Goal: Task Accomplishment & Management: Manage account settings

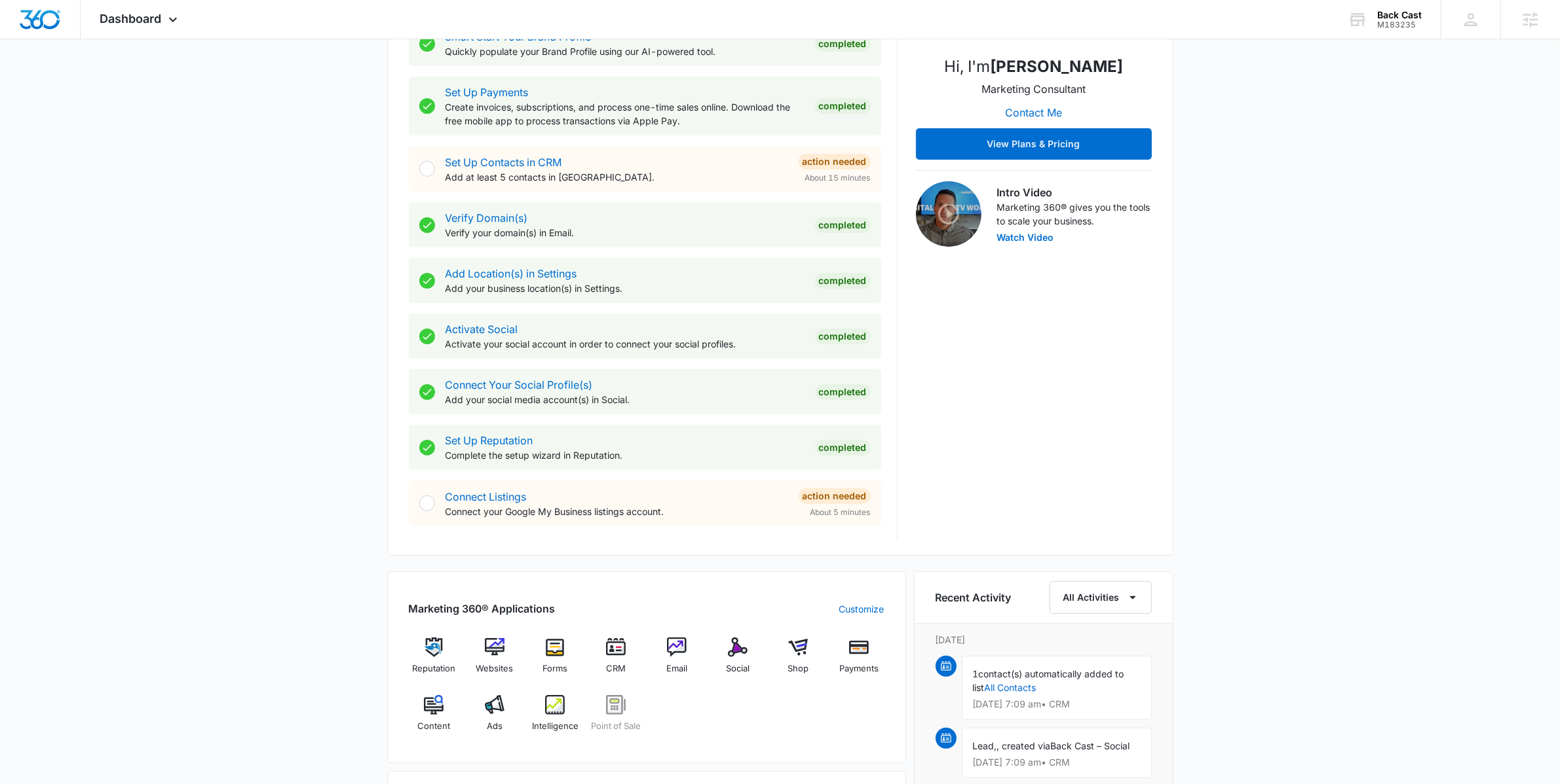
scroll to position [285, 0]
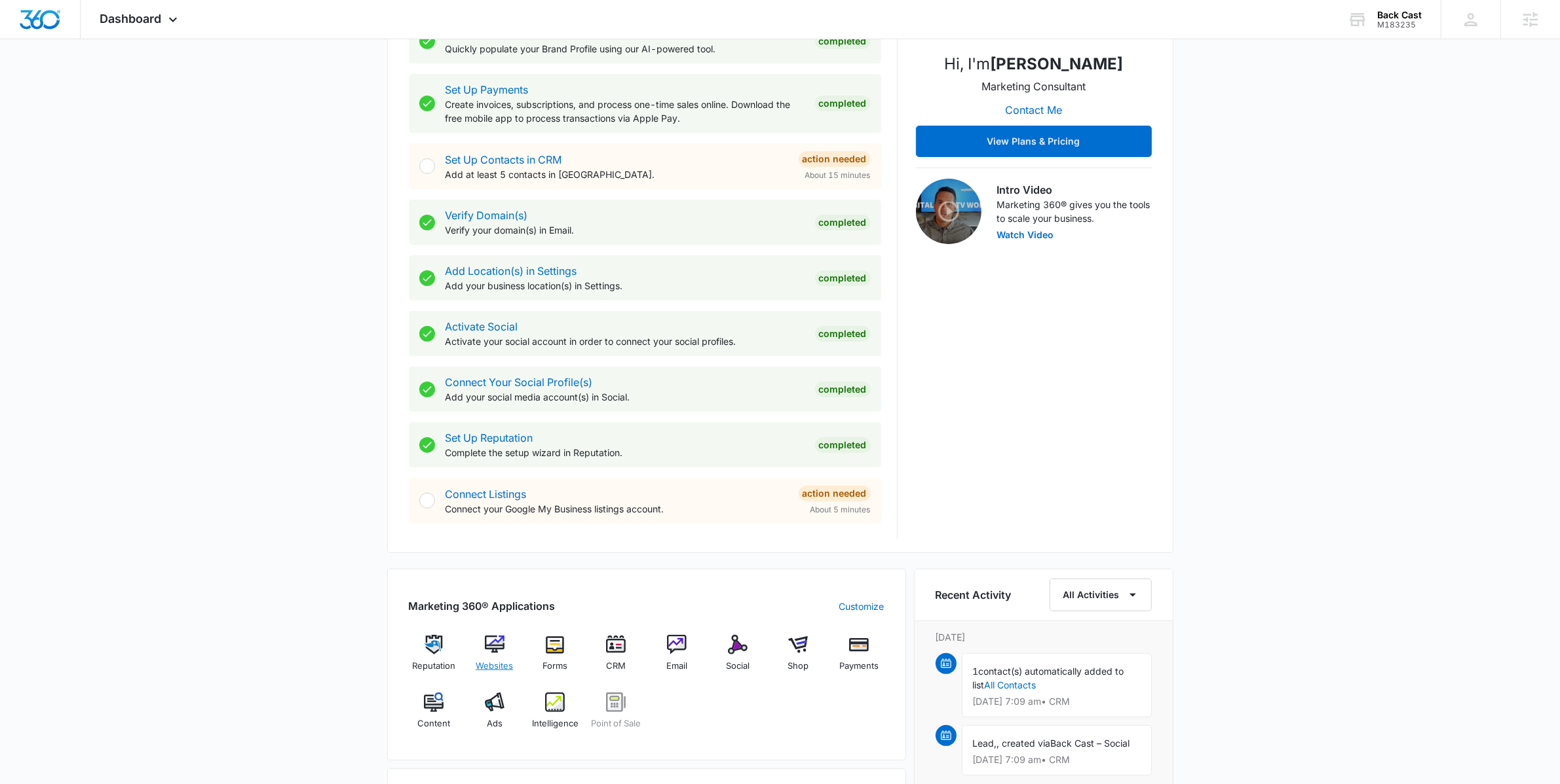
click at [483, 645] on div "Websites" at bounding box center [494, 658] width 51 height 47
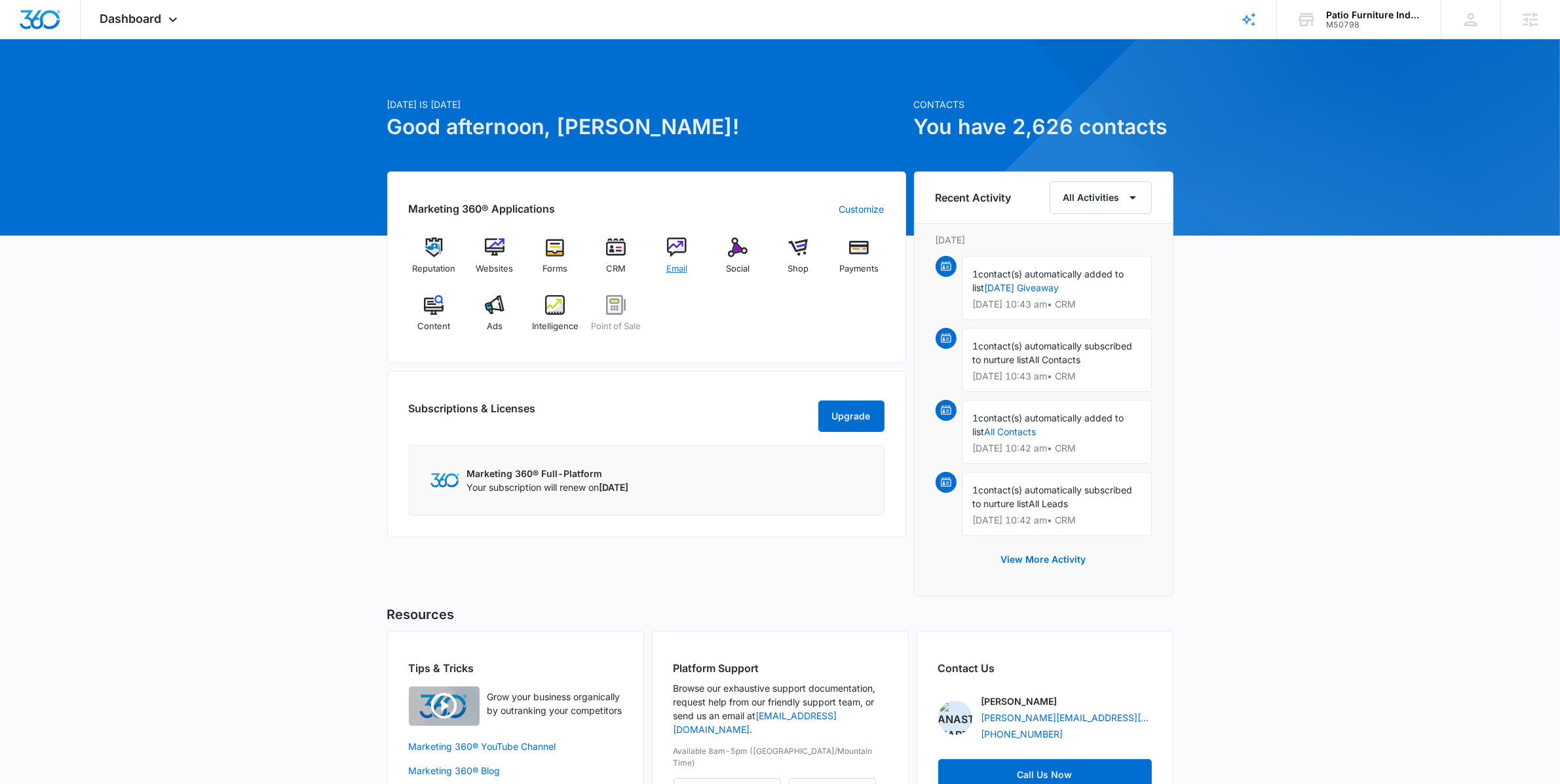
click at [684, 249] on img at bounding box center [677, 248] width 20 height 20
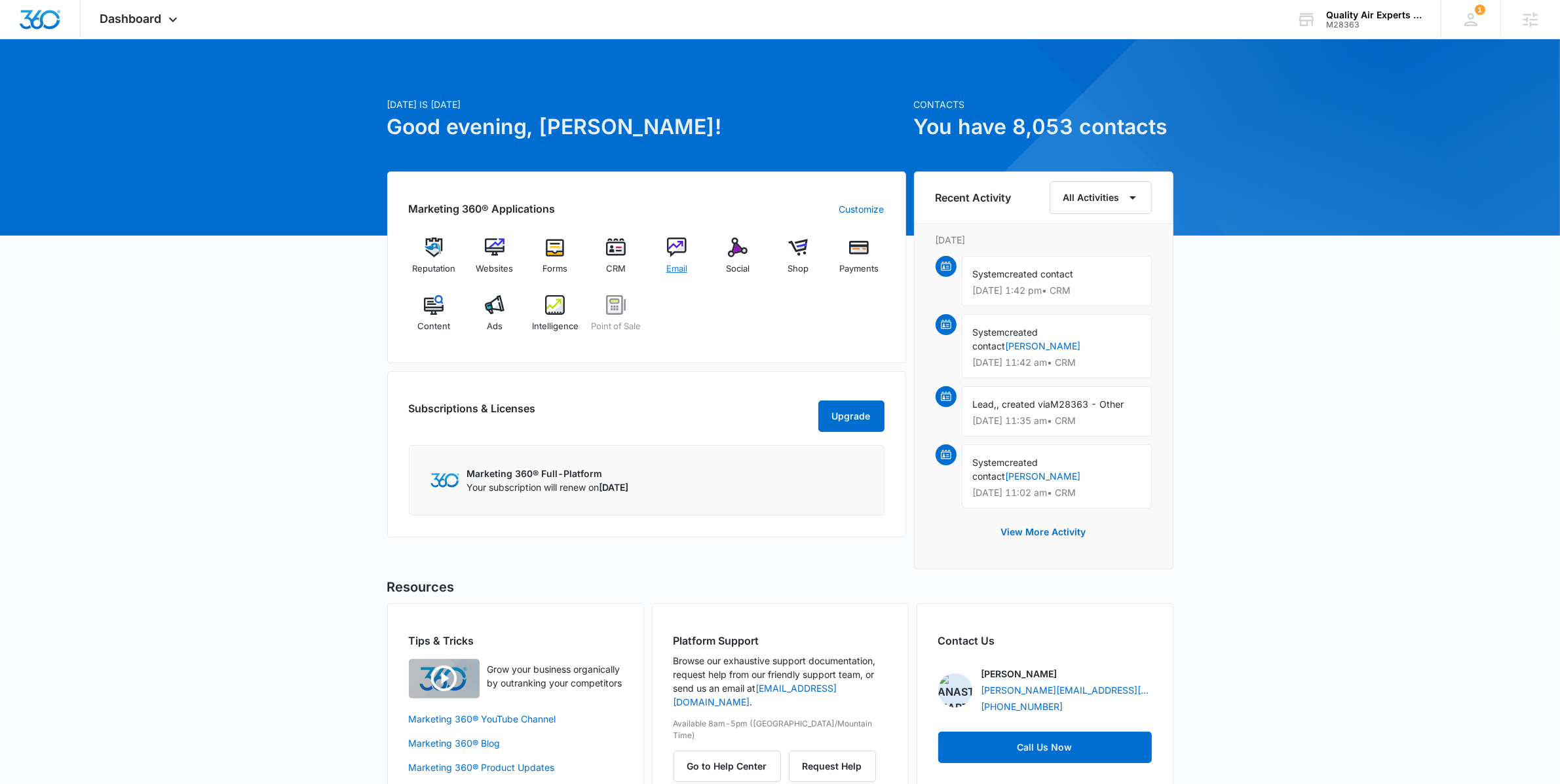
click at [683, 252] on img at bounding box center [677, 248] width 20 height 20
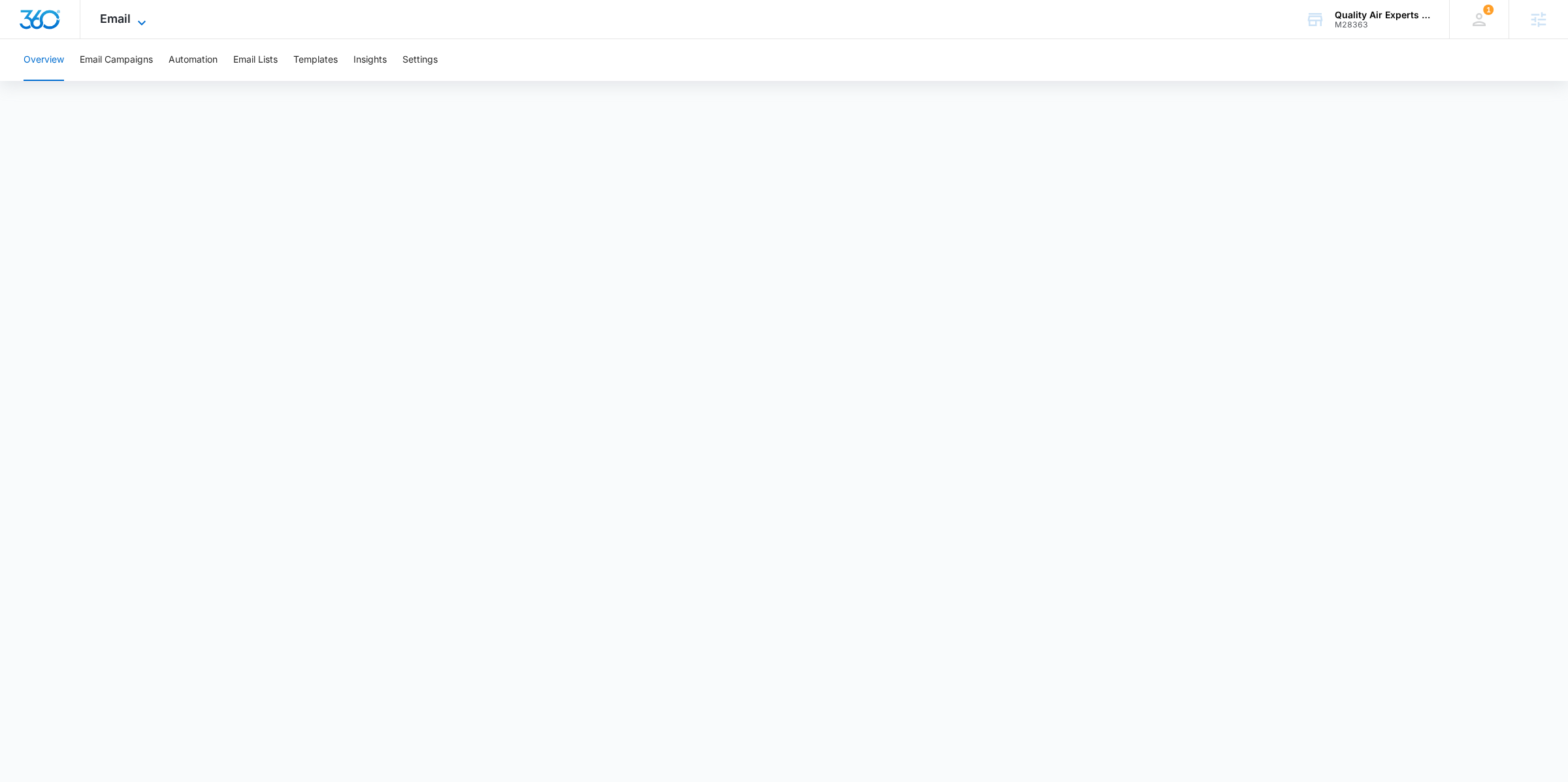
click at [135, 22] on icon at bounding box center [142, 23] width 16 height 16
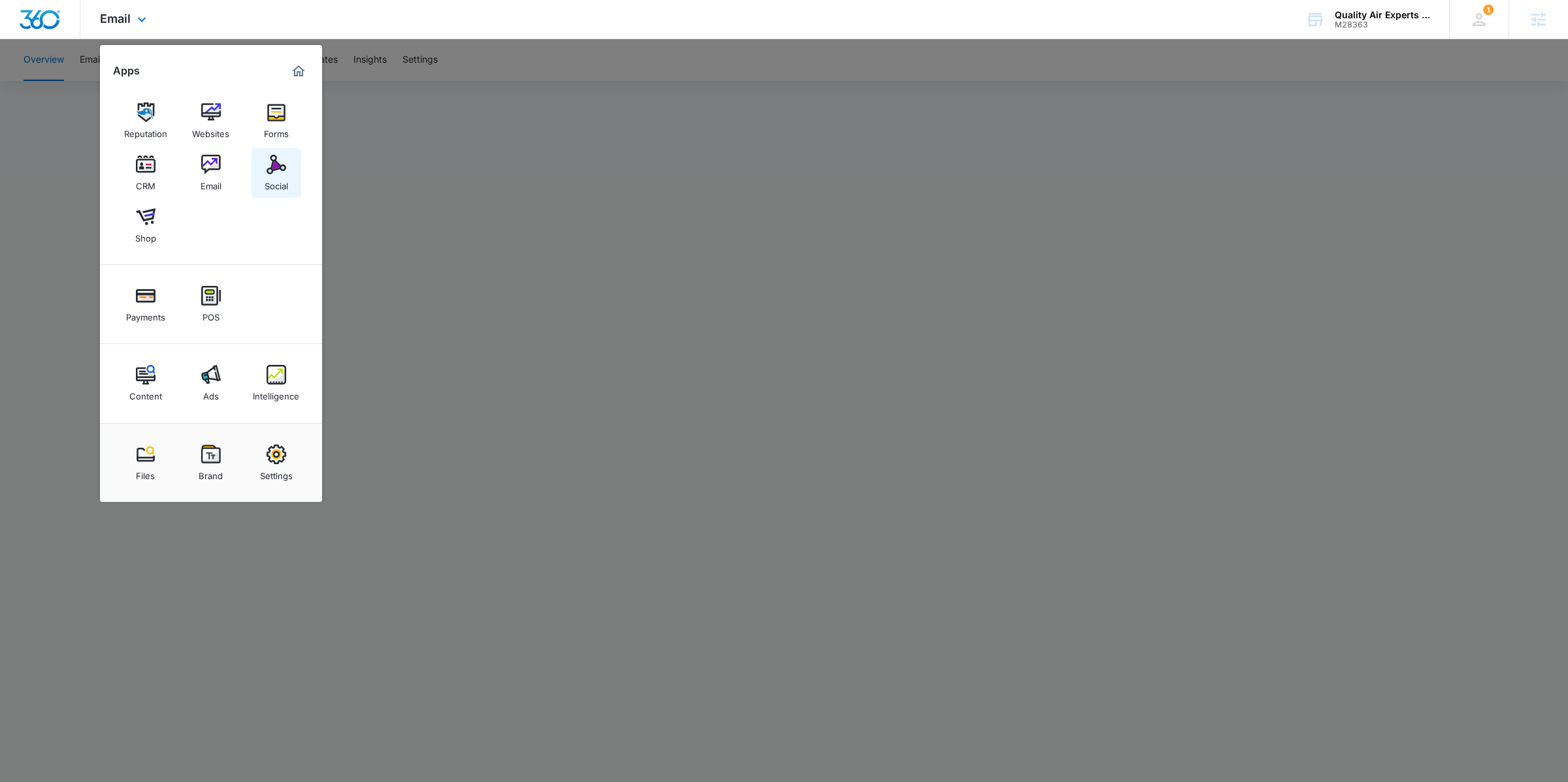
click at [284, 168] on img at bounding box center [276, 165] width 19 height 19
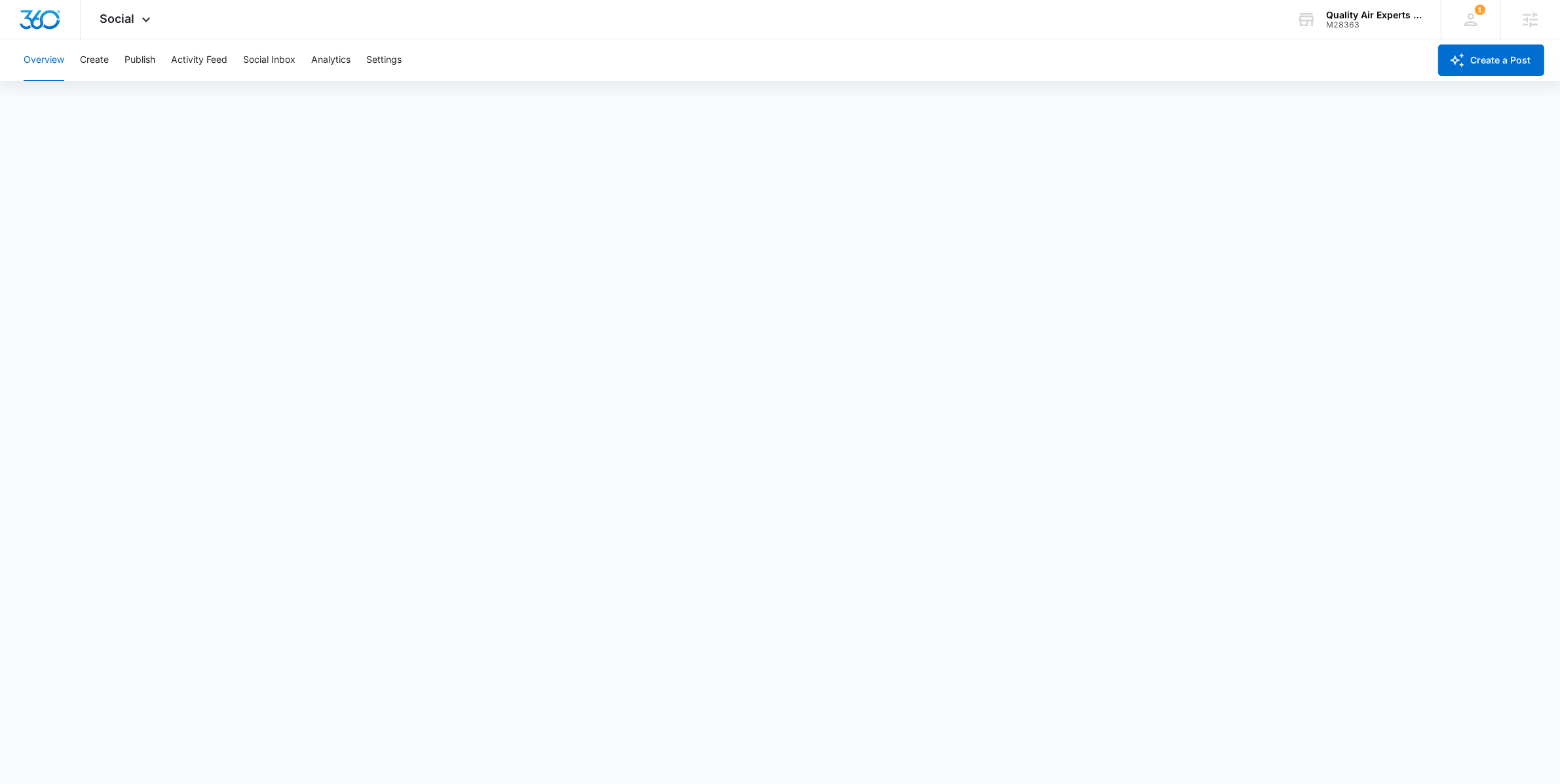
click at [118, 64] on div "Overview Create Publish Activity Feed Social Inbox Analytics Settings" at bounding box center [722, 59] width 1413 height 42
click at [138, 61] on button "Publish" at bounding box center [139, 59] width 31 height 42
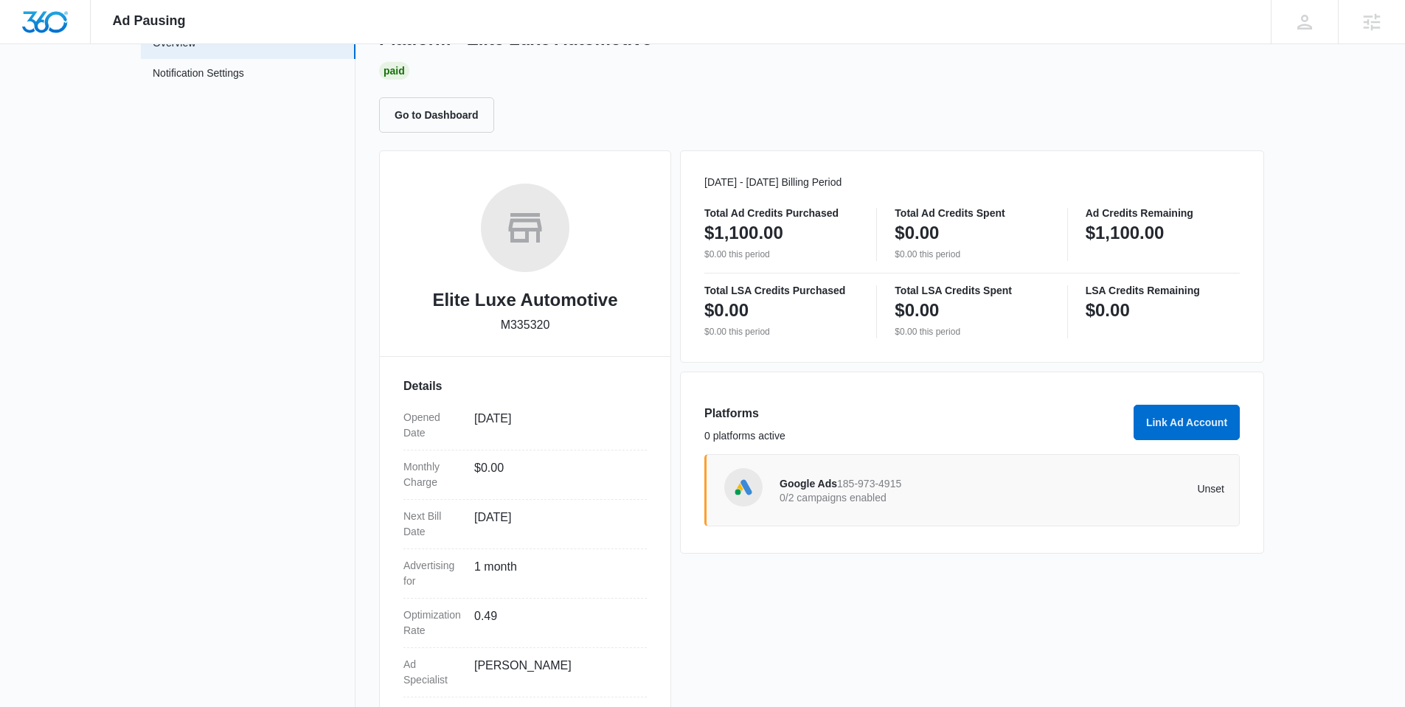
scroll to position [98, 0]
click at [237, 79] on link "Notification Settings" at bounding box center [198, 75] width 91 height 19
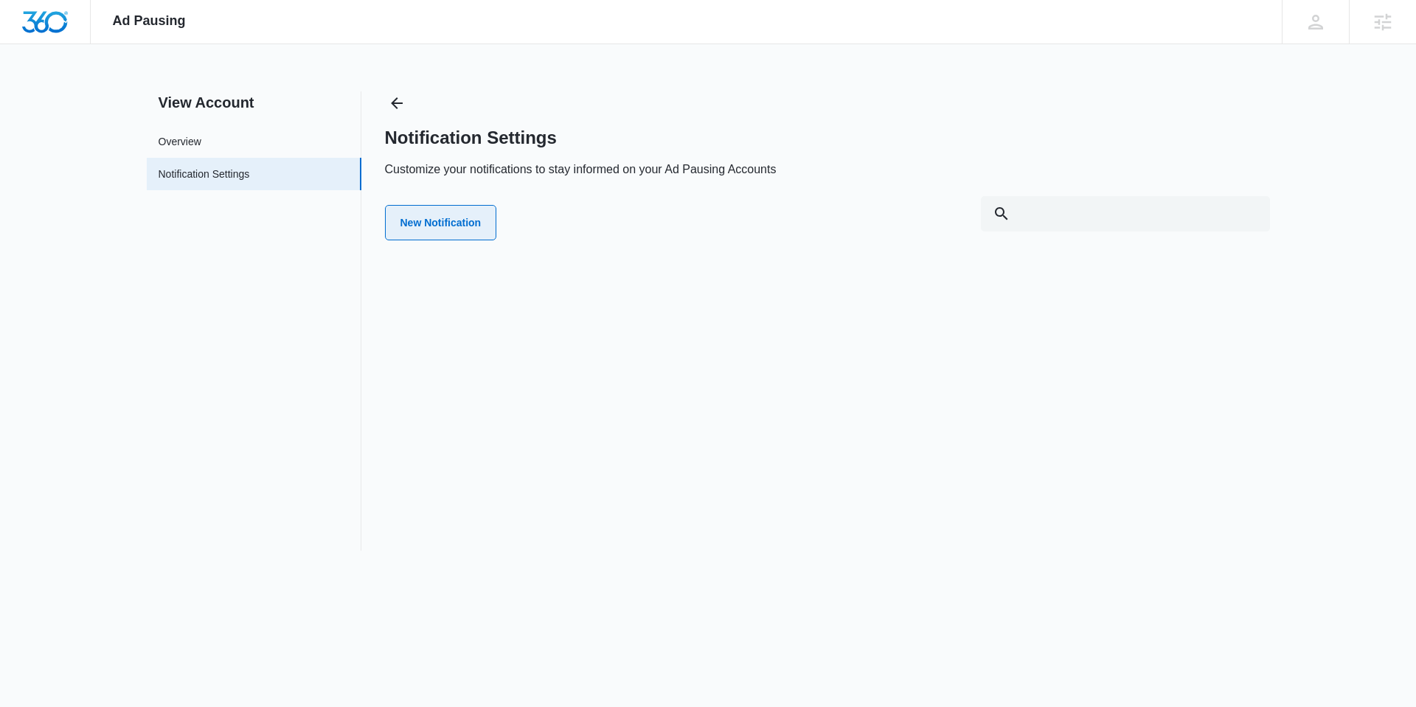
click at [487, 235] on button "New Notification" at bounding box center [441, 222] width 112 height 35
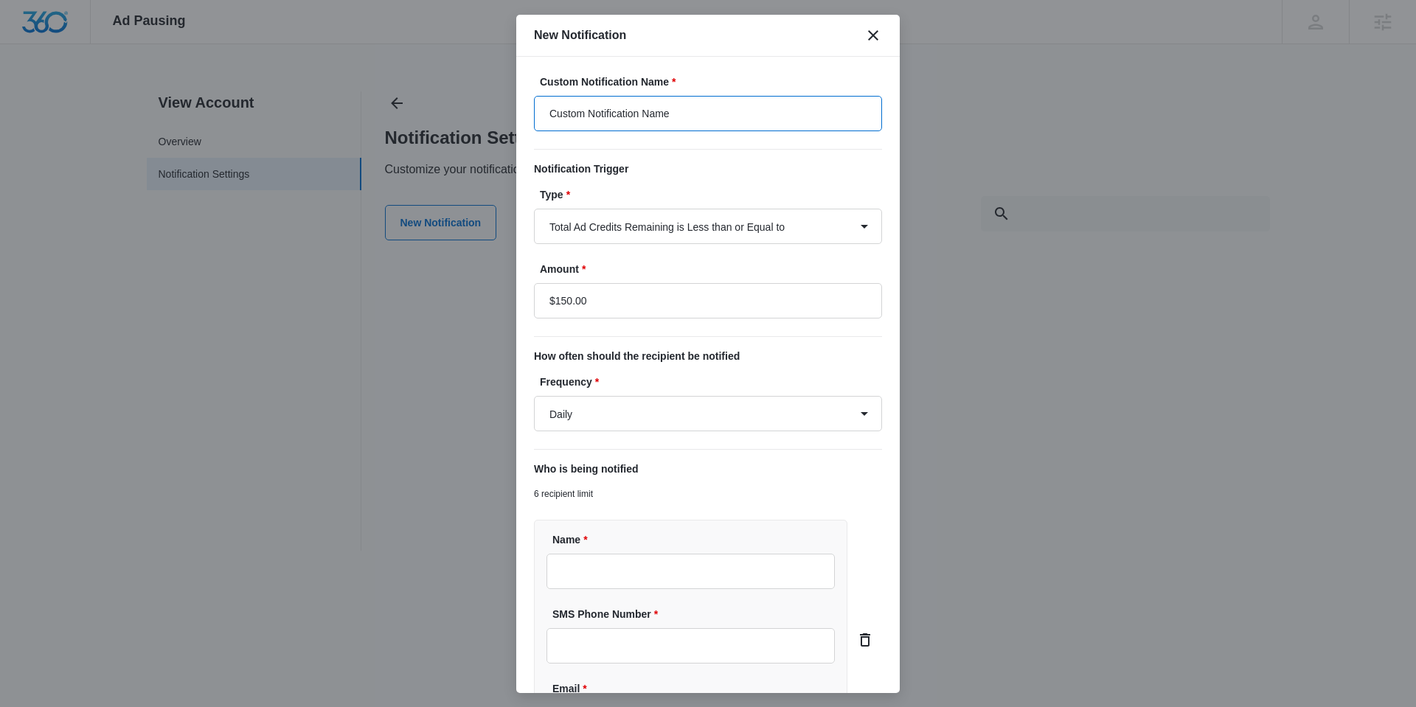
click at [689, 119] on input "Custom Notification Name" at bounding box center [708, 113] width 348 height 35
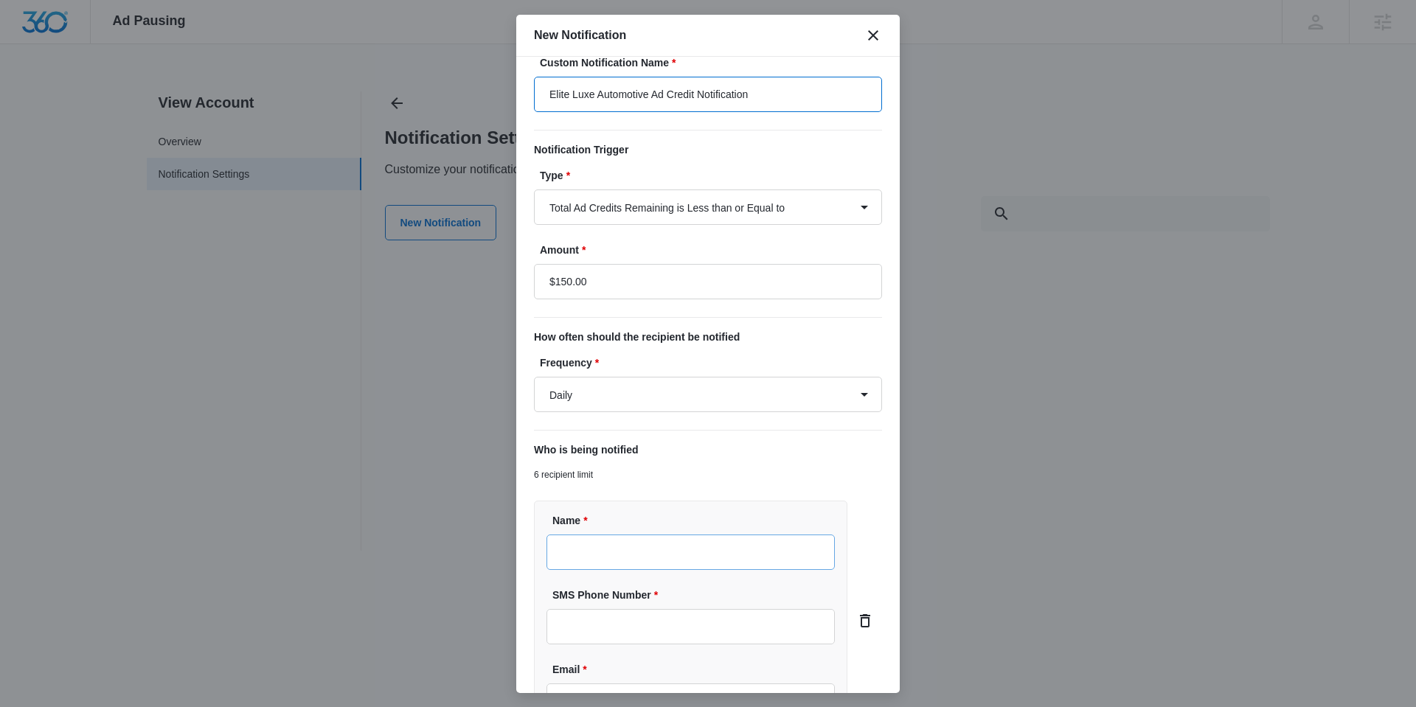
scroll to position [22, 0]
type input "Elite Luxe Automotive Ad Credit Notification"
click at [630, 543] on input "Name *" at bounding box center [690, 549] width 288 height 35
type input "[PERSON_NAME]"
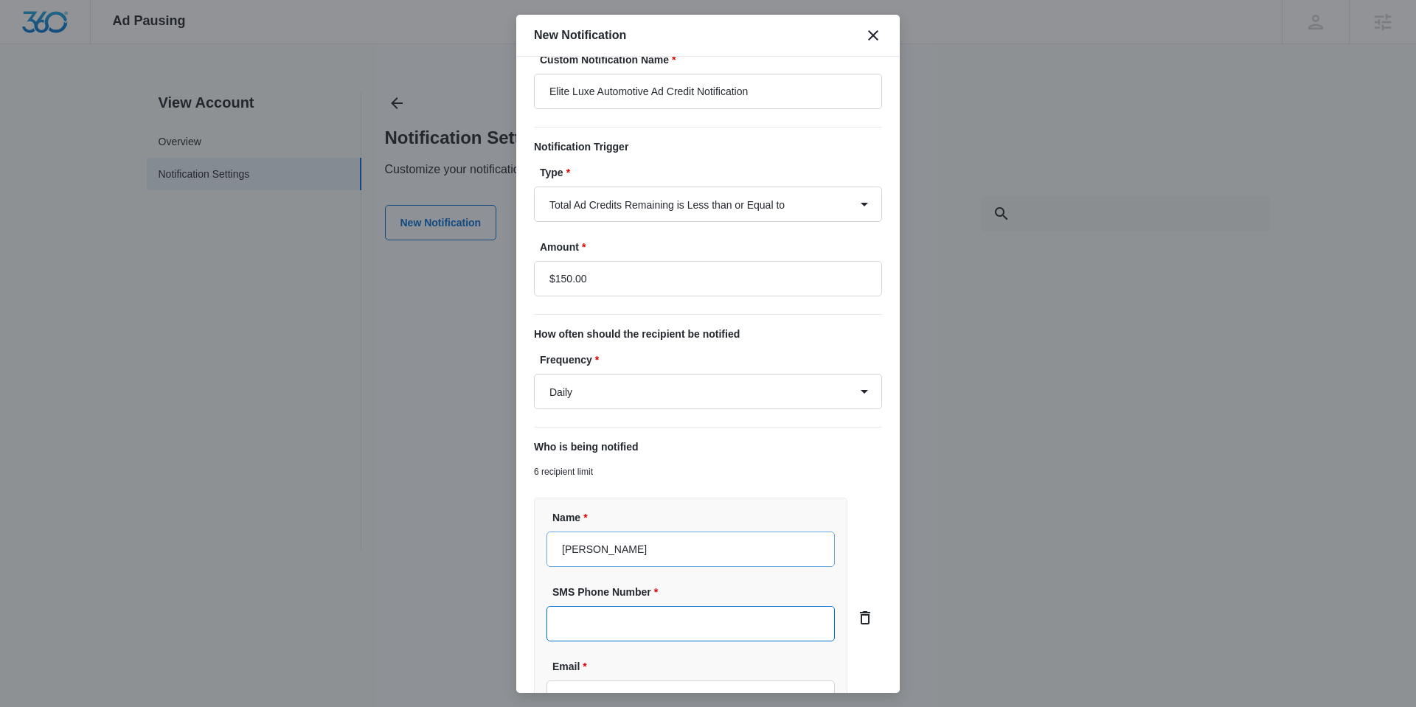
type input "(778) 932-1654"
type input "[PERSON_NAME][EMAIL_ADDRESS][PERSON_NAME][DOMAIN_NAME]"
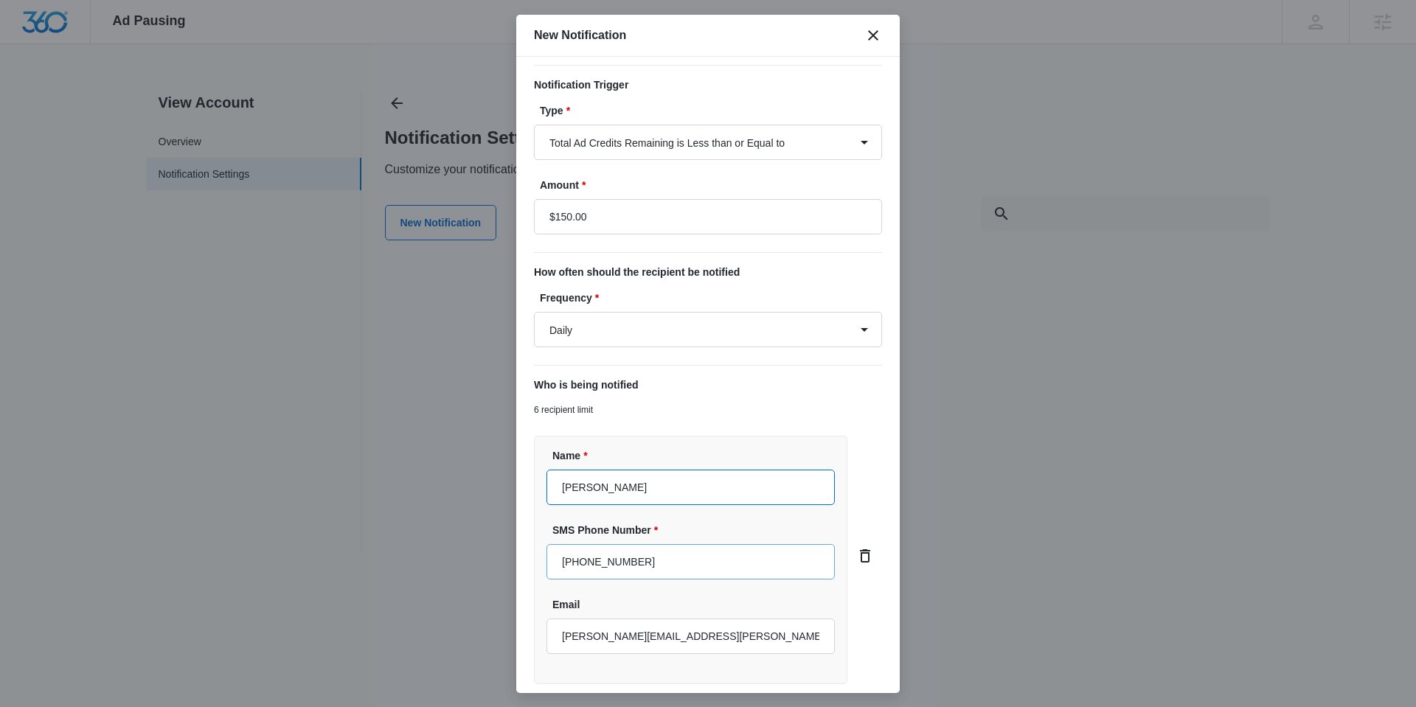
scroll to position [150, 0]
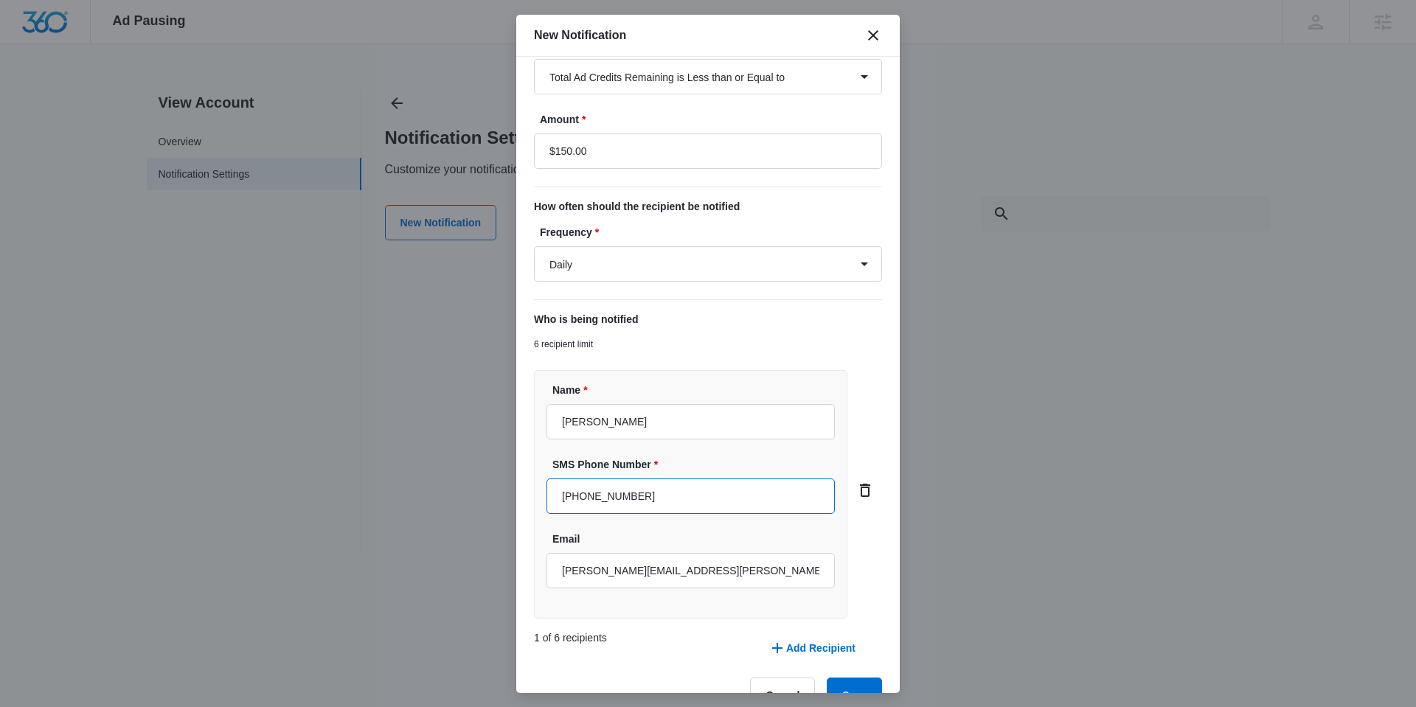
click at [660, 490] on input "(778) 932-1654" at bounding box center [690, 496] width 288 height 35
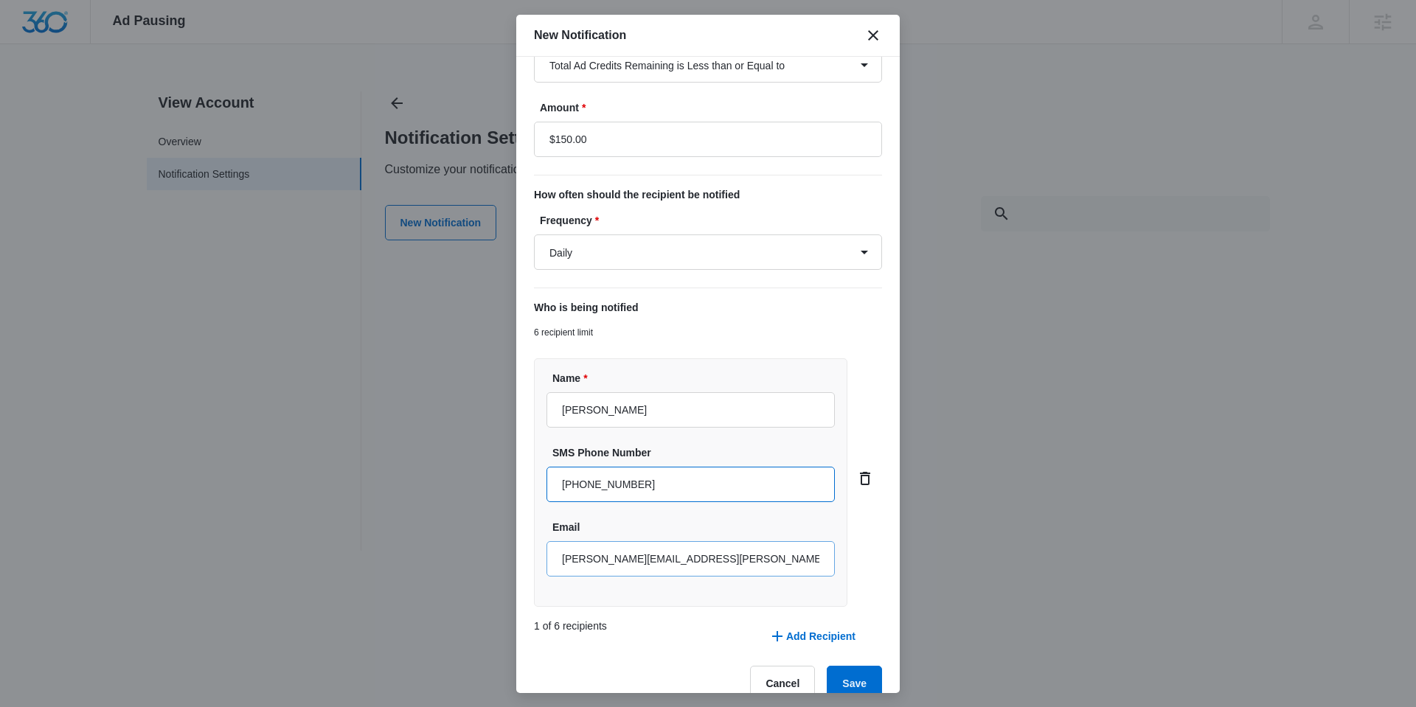
scroll to position [175, 0]
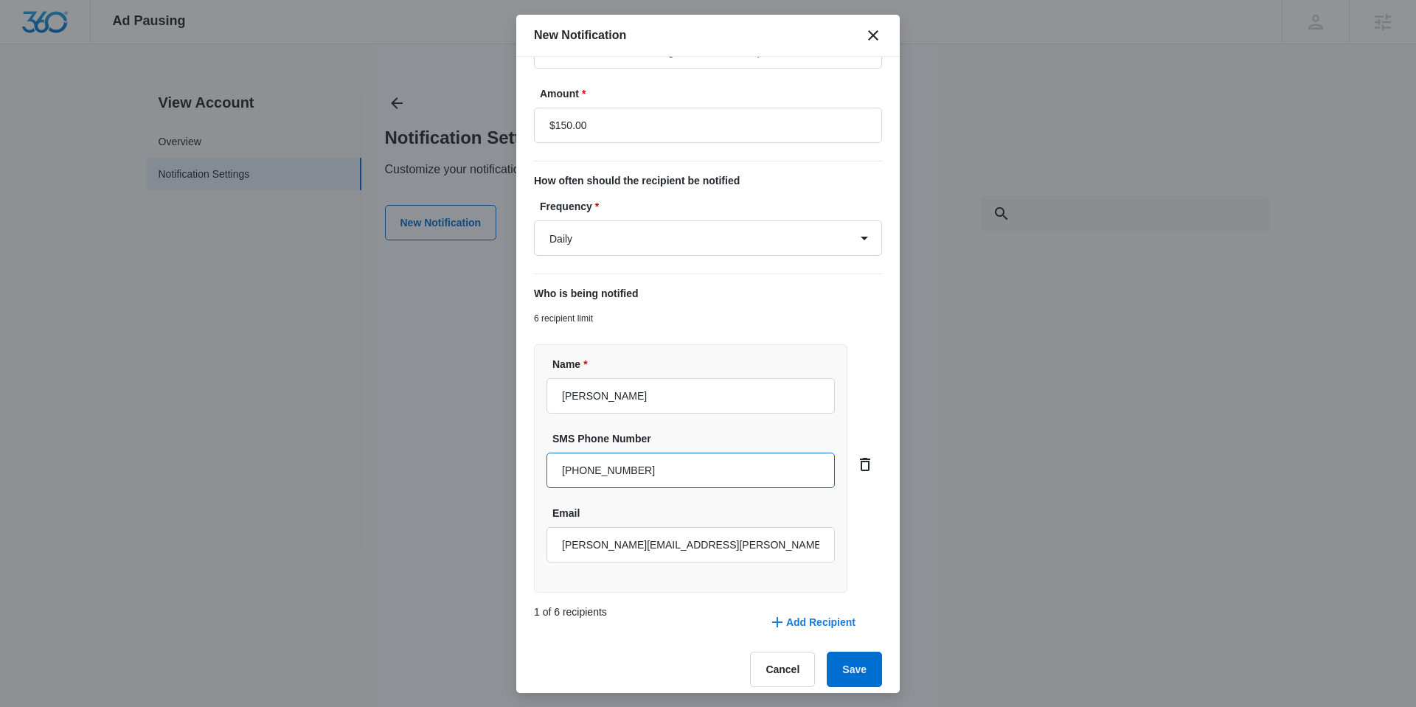
type input "(970) 614-8977"
click at [790, 618] on button "Add Recipient" at bounding box center [812, 622] width 117 height 35
type input "Jenna Freeman"
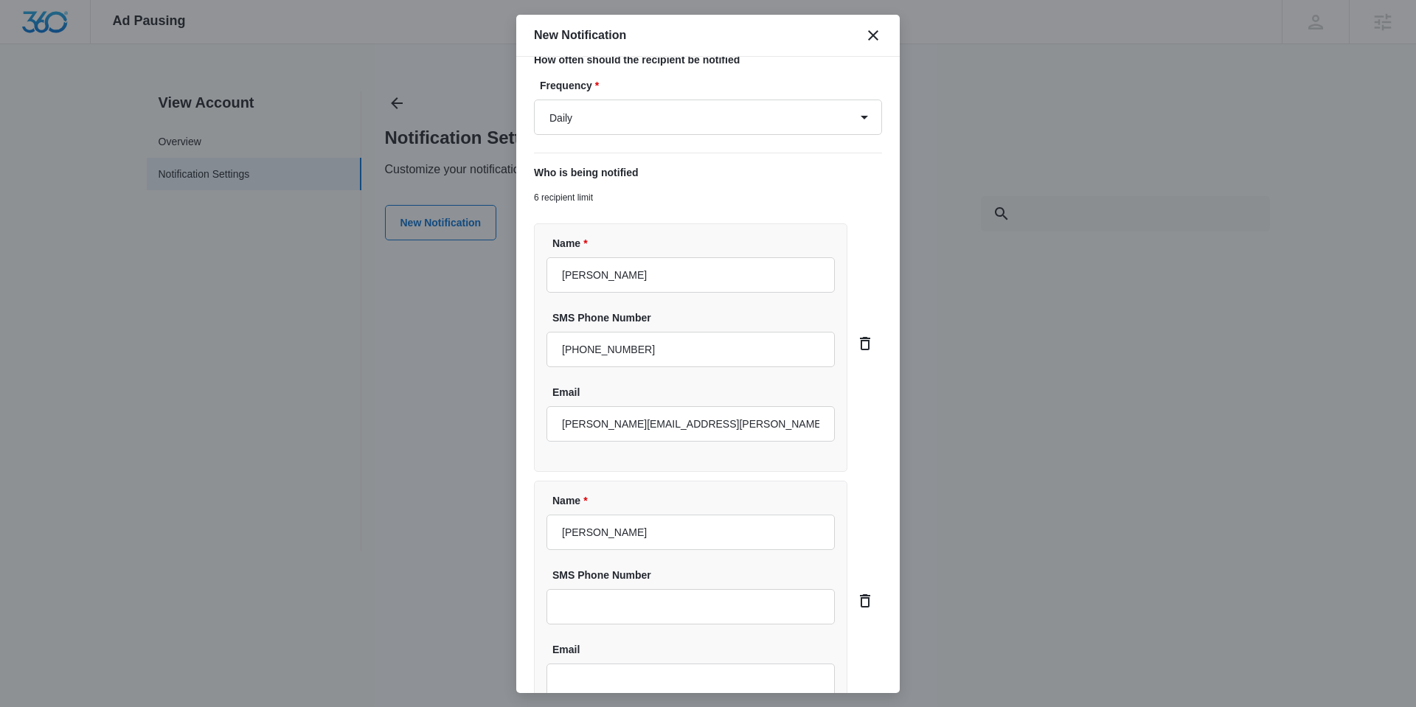
scroll to position [303, 0]
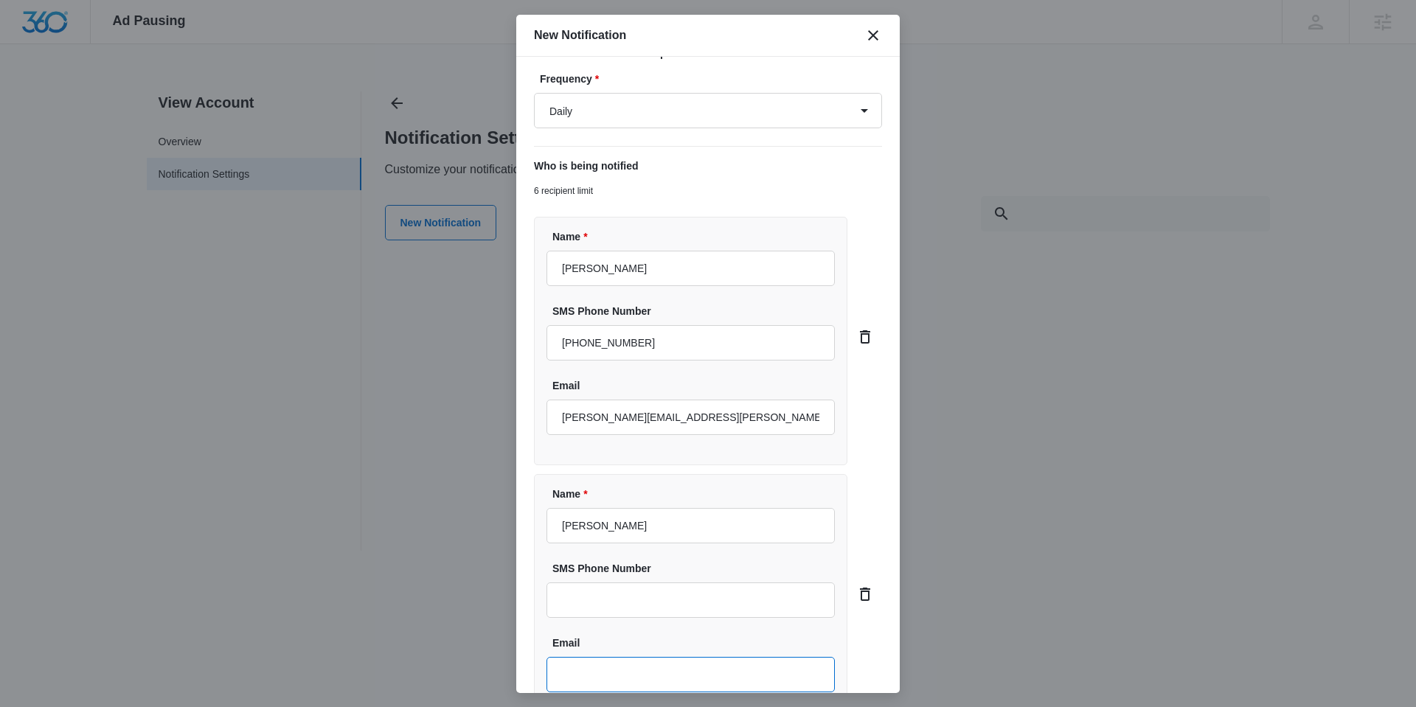
click at [633, 658] on input "Email" at bounding box center [690, 674] width 288 height 35
paste input "[PERSON_NAME][EMAIL_ADDRESS][PERSON_NAME][DOMAIN_NAME]"
type input "[PERSON_NAME][EMAIL_ADDRESS][PERSON_NAME][DOMAIN_NAME]"
click at [603, 602] on input "SMS Phone Number" at bounding box center [690, 600] width 288 height 35
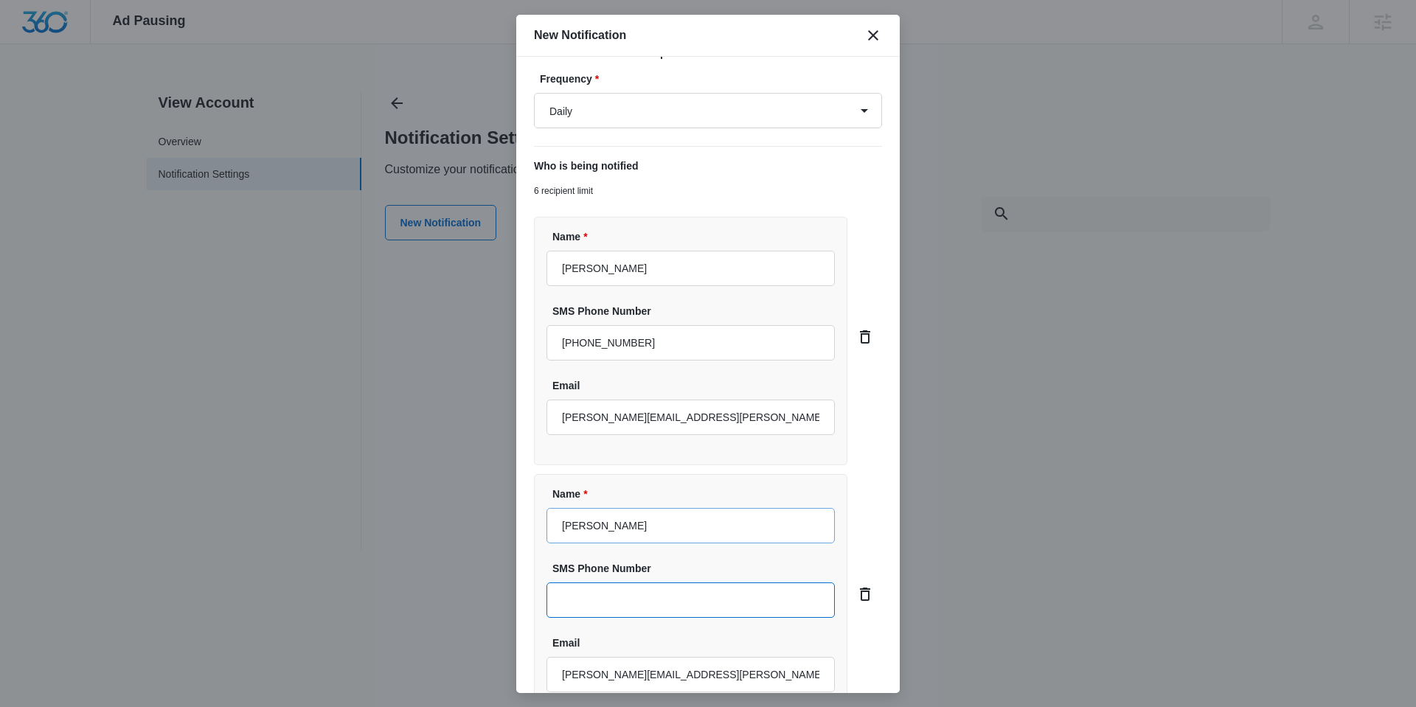
paste input "+1 970 614 1288"
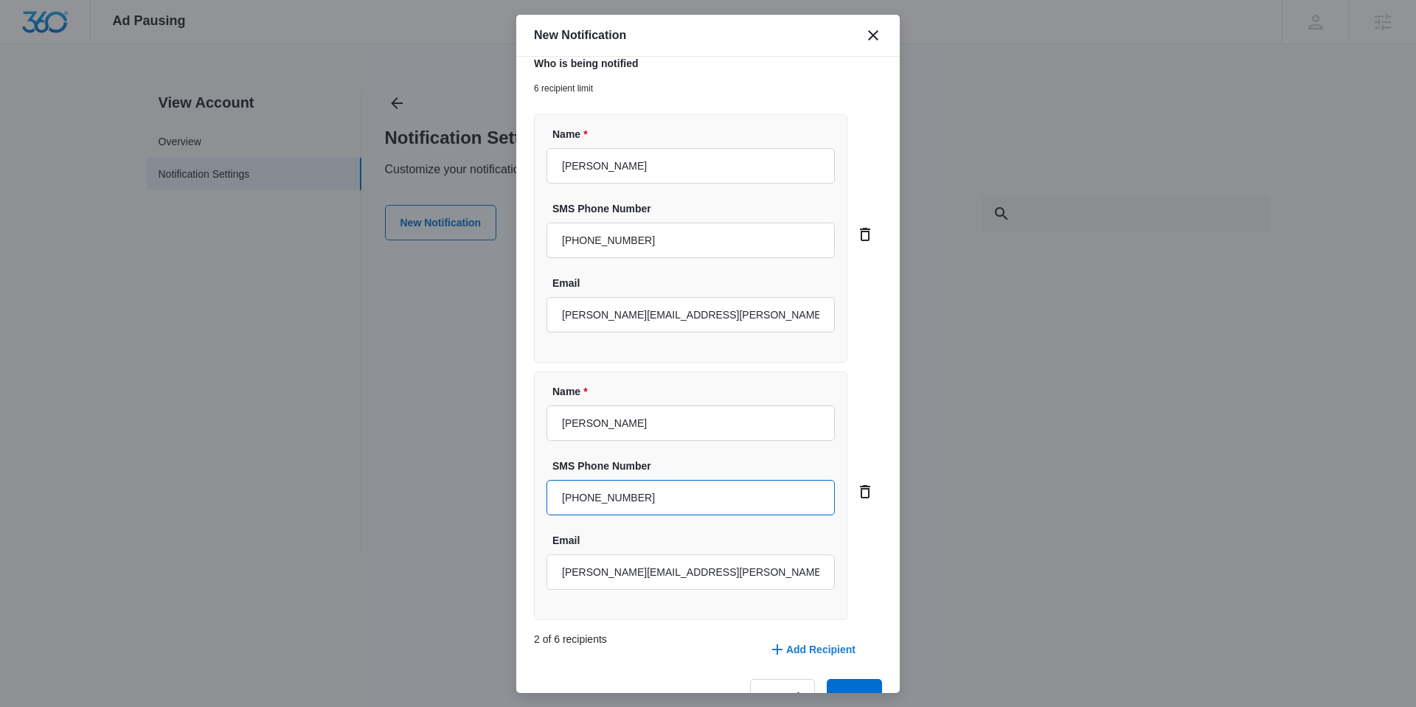
scroll to position [434, 0]
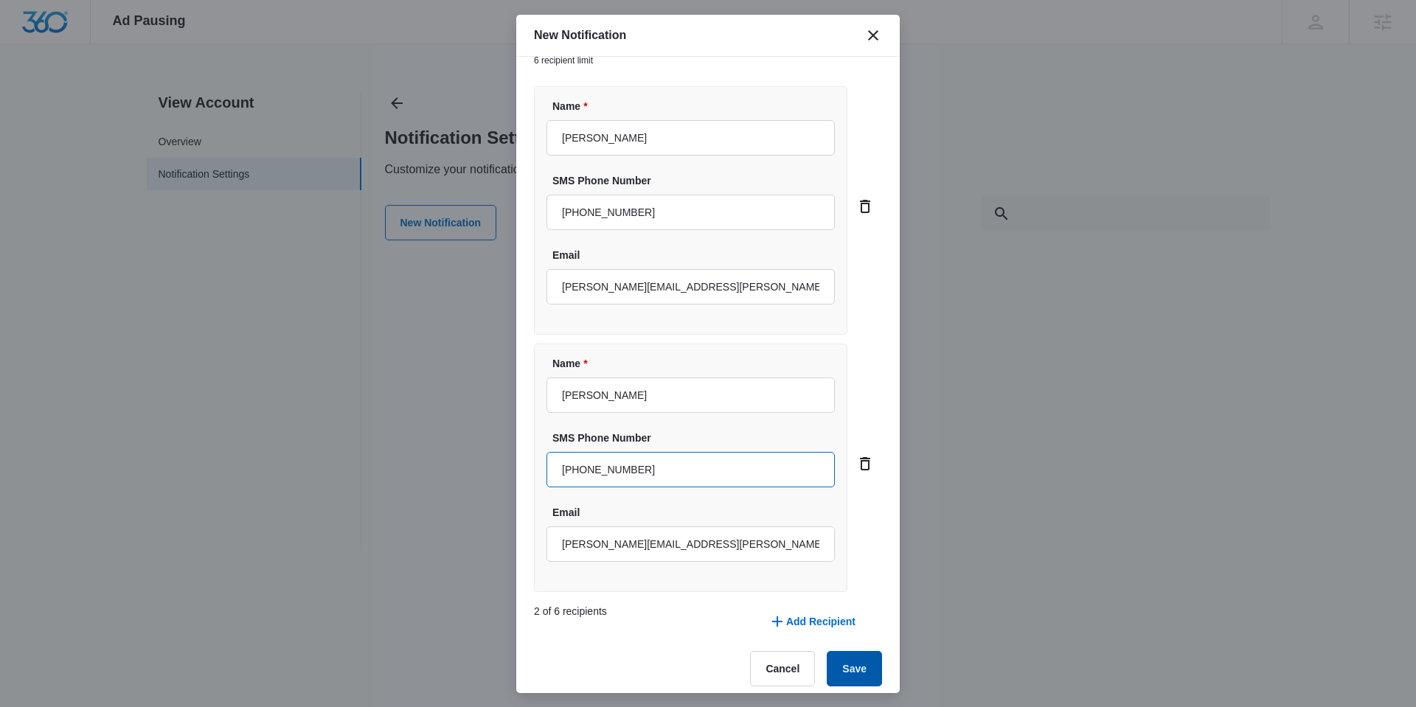
type input "+1 970 614 1288"
click at [840, 661] on button "Save" at bounding box center [854, 668] width 55 height 35
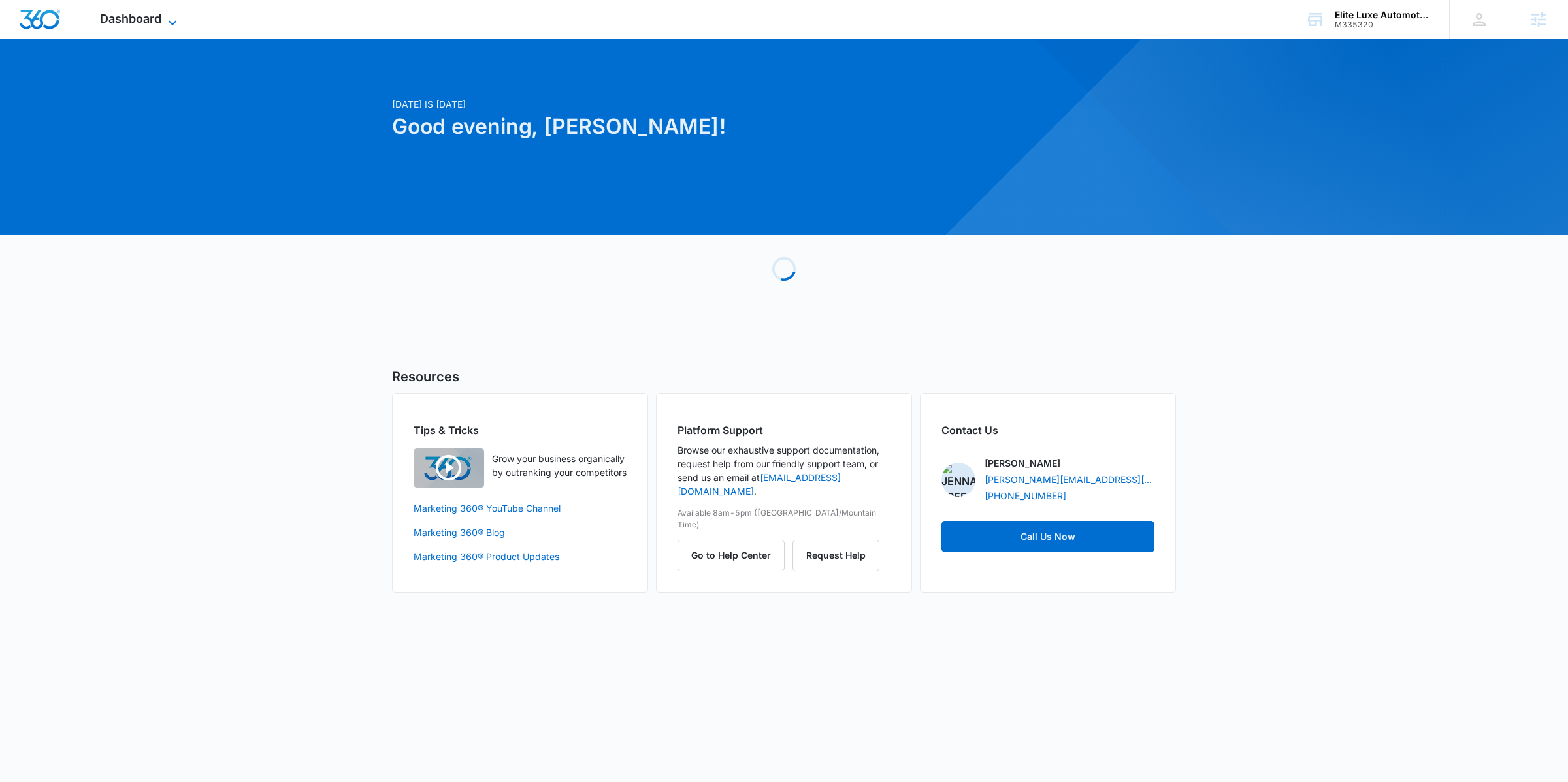
click at [167, 16] on icon at bounding box center [173, 23] width 16 height 16
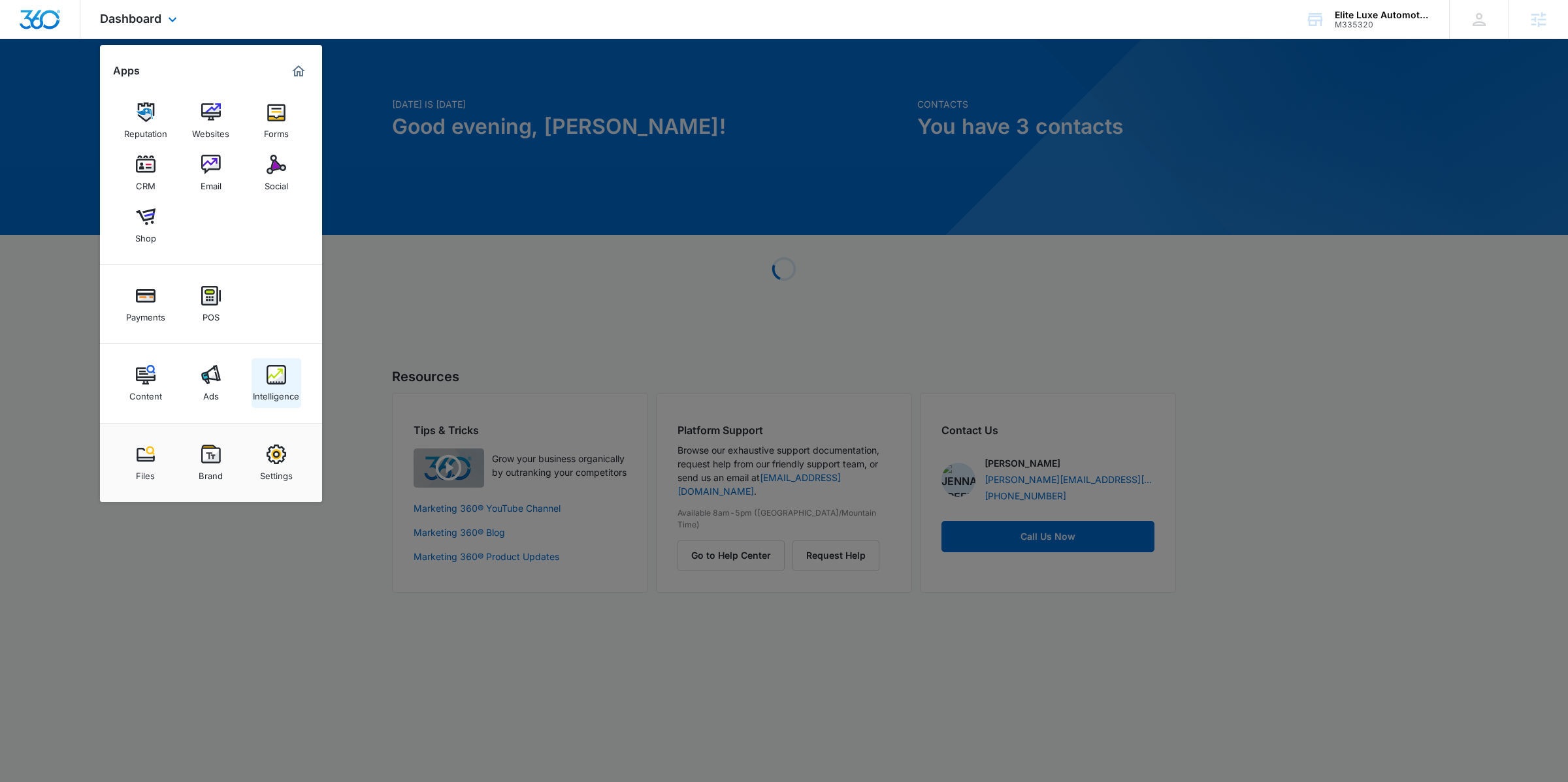
click at [270, 380] on img at bounding box center [276, 375] width 19 height 19
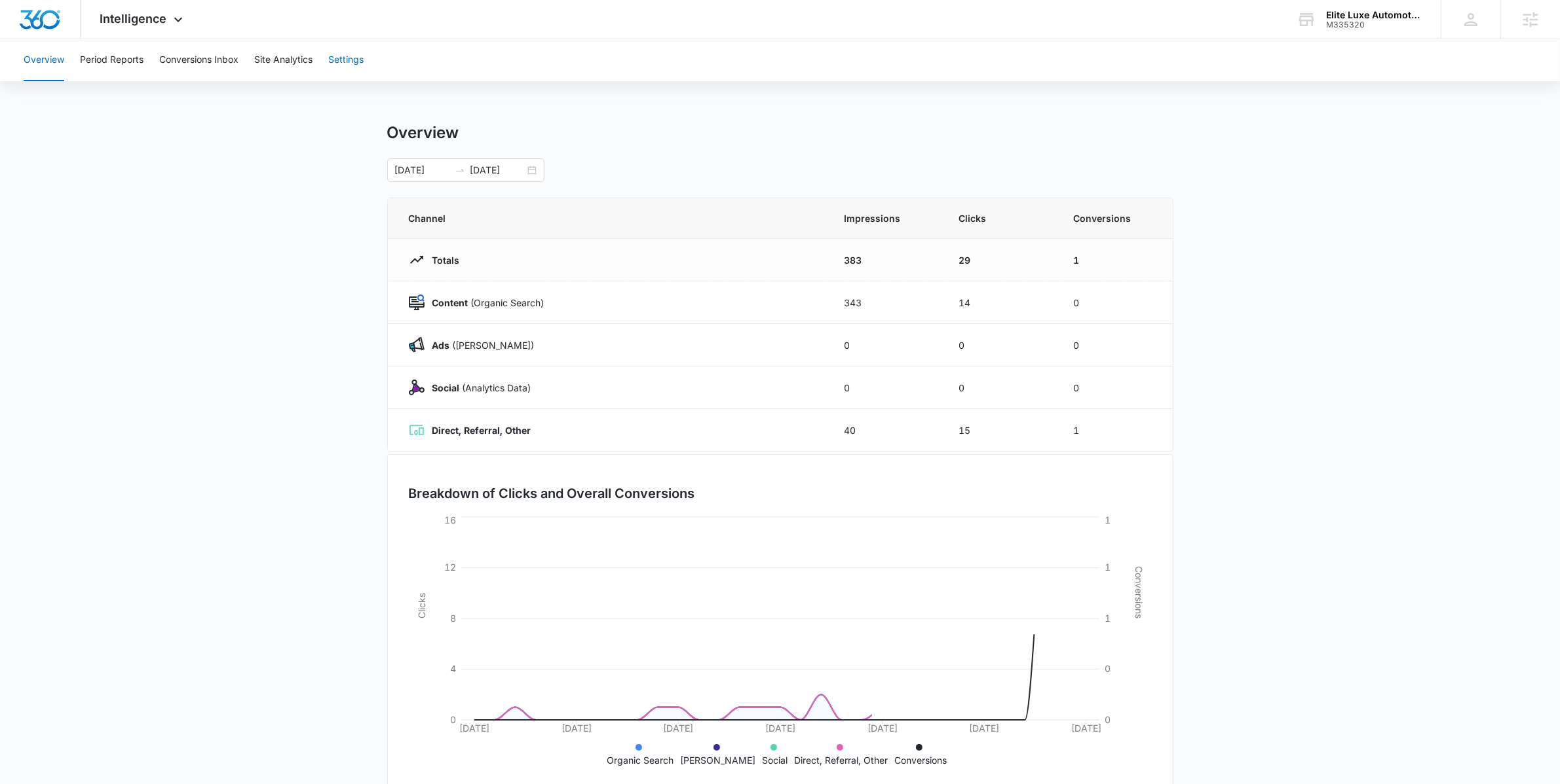
click at [346, 59] on button "Settings" at bounding box center [346, 59] width 36 height 42
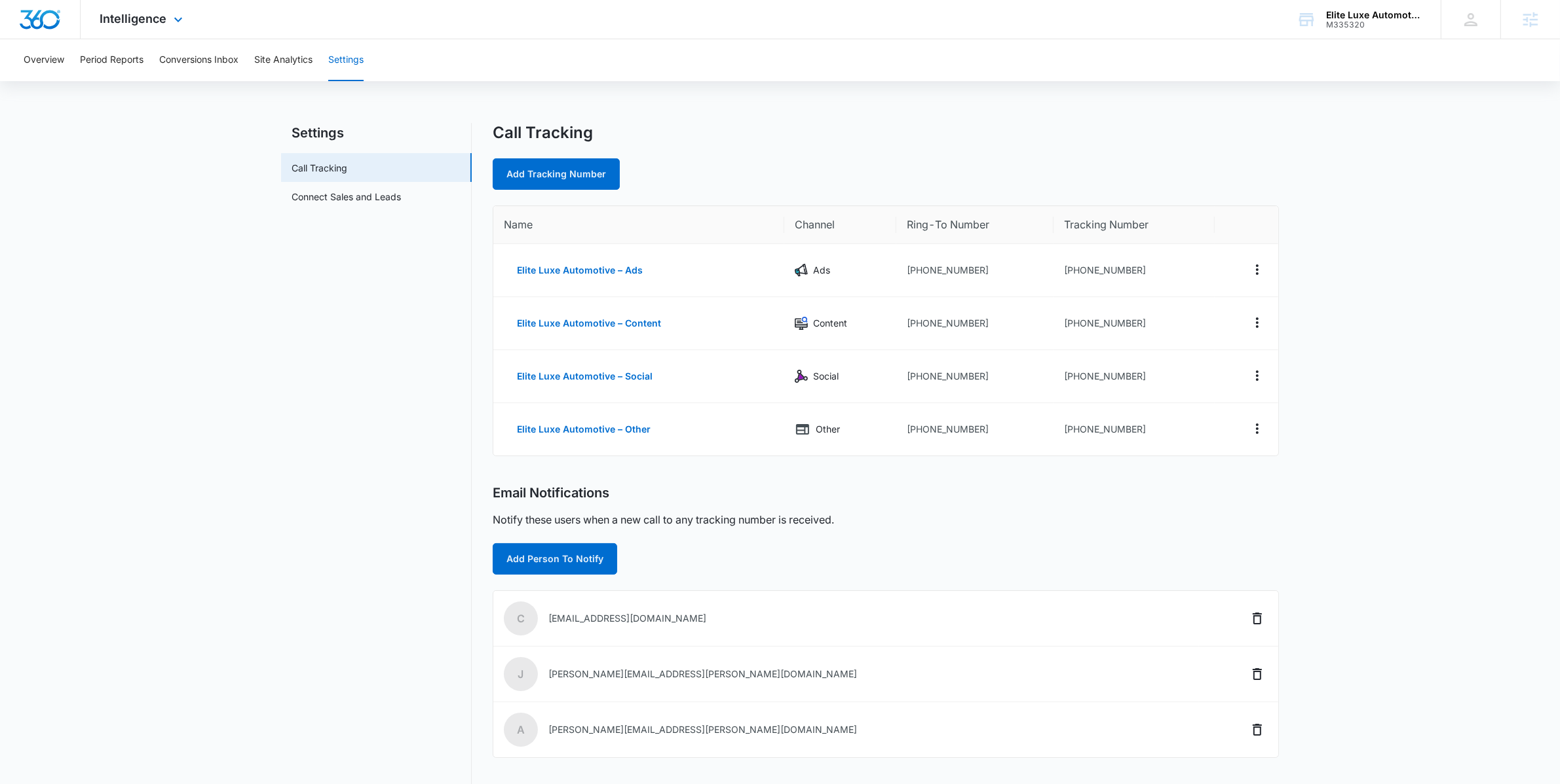
click at [158, 33] on div "Intelligence Apps Reputation Websites Forms CRM Email Social Shop Payments POS …" at bounding box center [143, 20] width 125 height 39
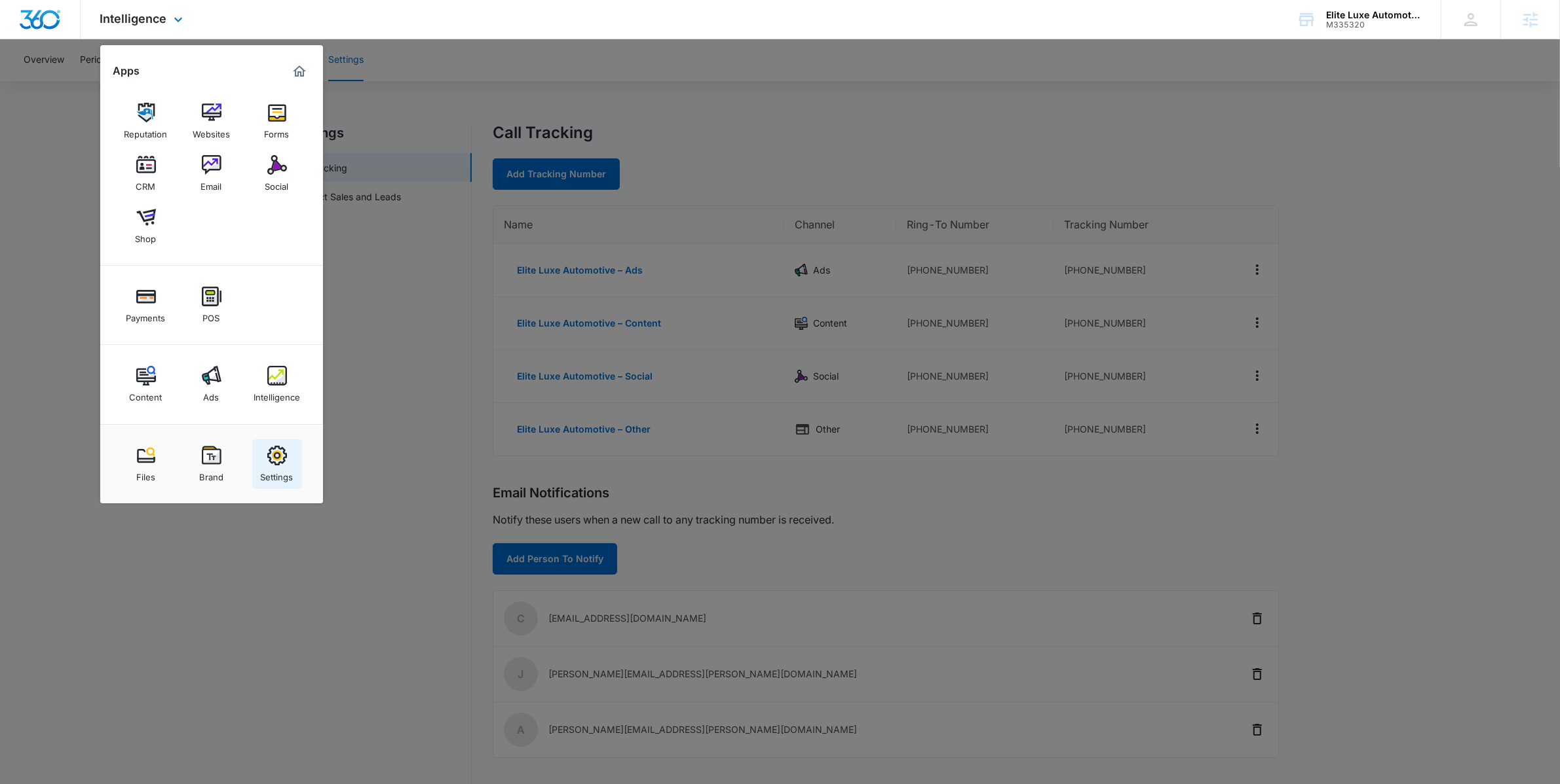
click at [297, 470] on link "Settings" at bounding box center [277, 464] width 50 height 50
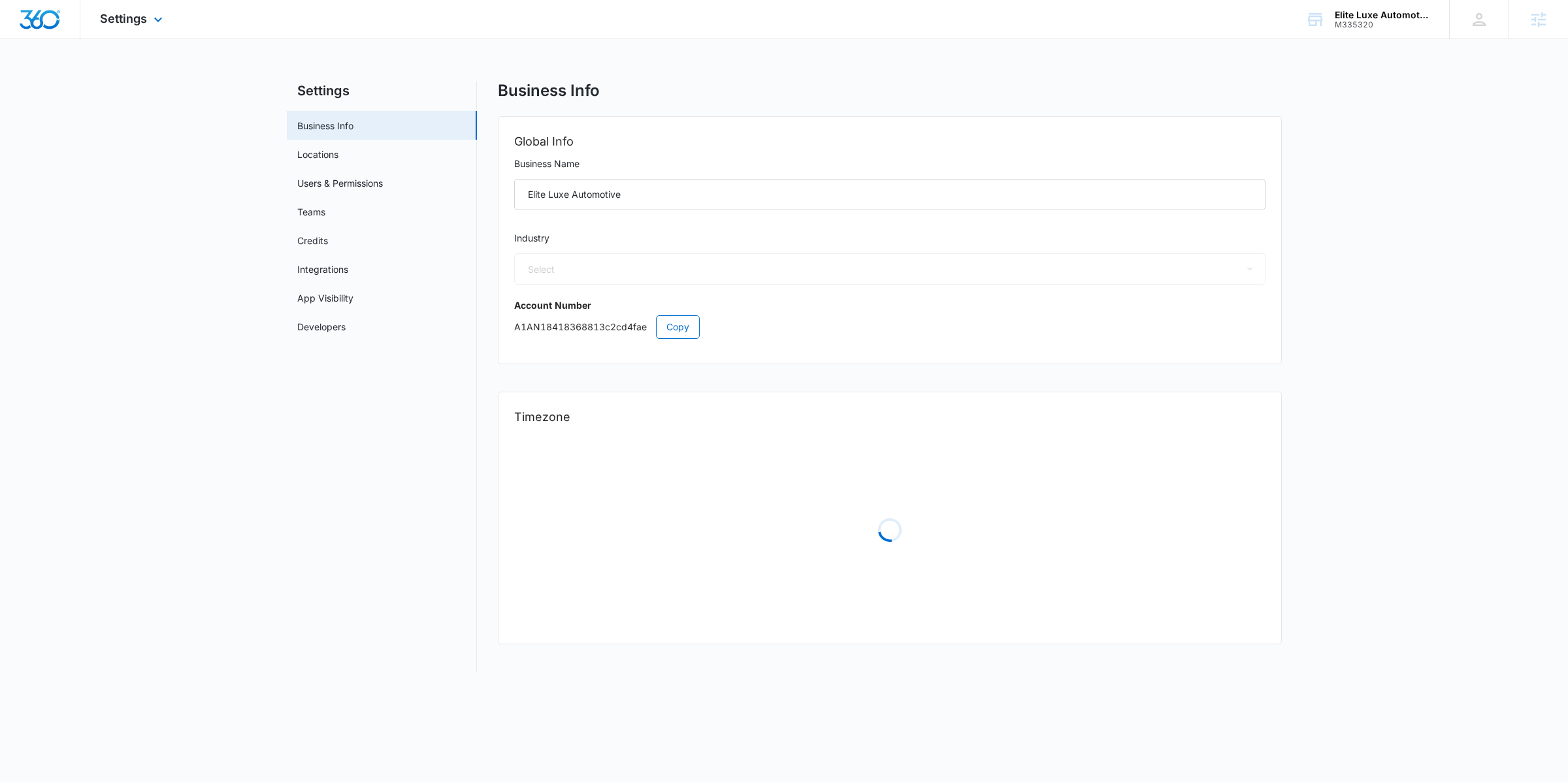
select select "33"
select select "US"
select select "America/Denver"
click at [142, 15] on span "Settings" at bounding box center [123, 18] width 47 height 13
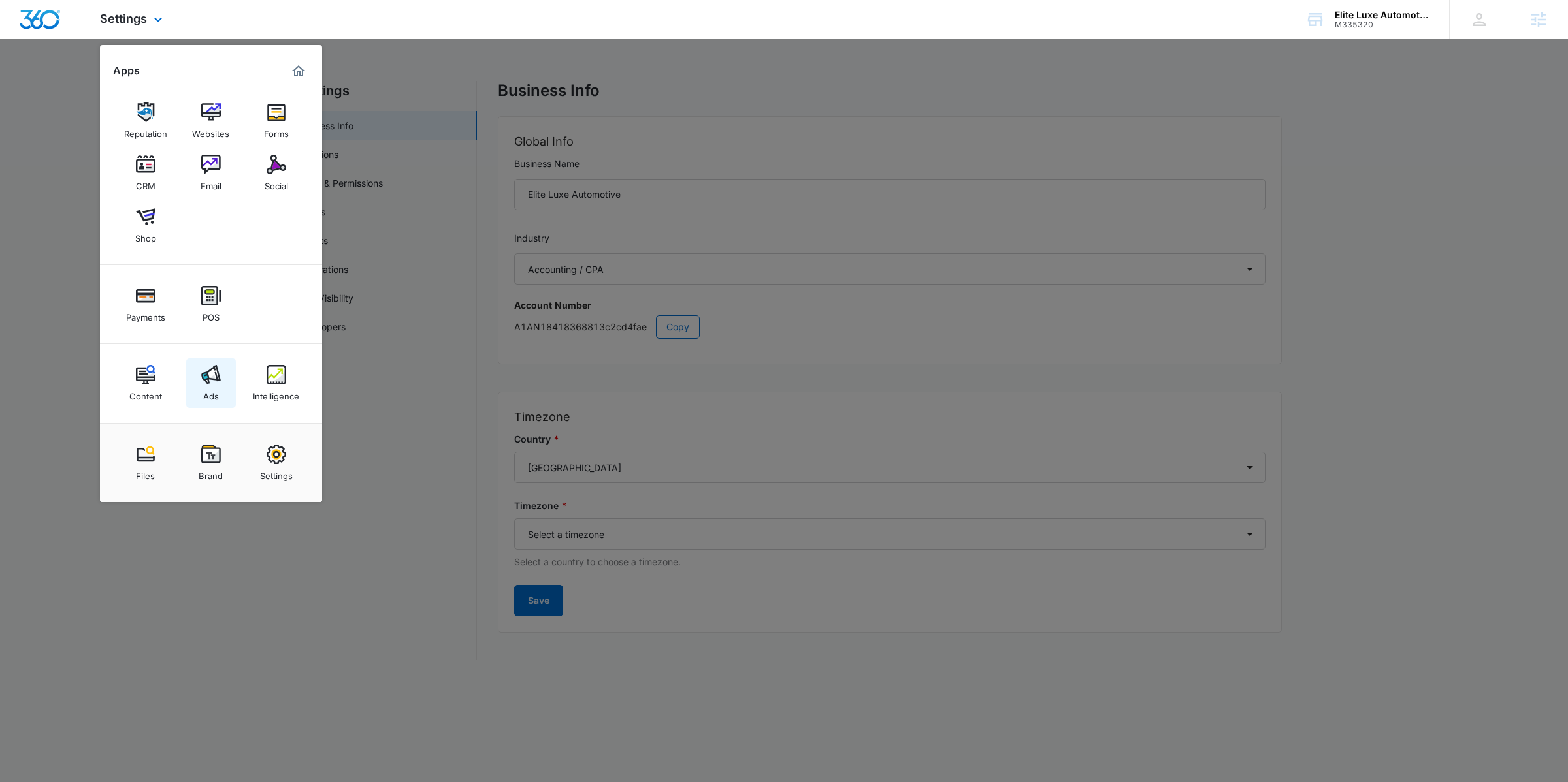
click at [220, 396] on link "Ads" at bounding box center [211, 383] width 50 height 50
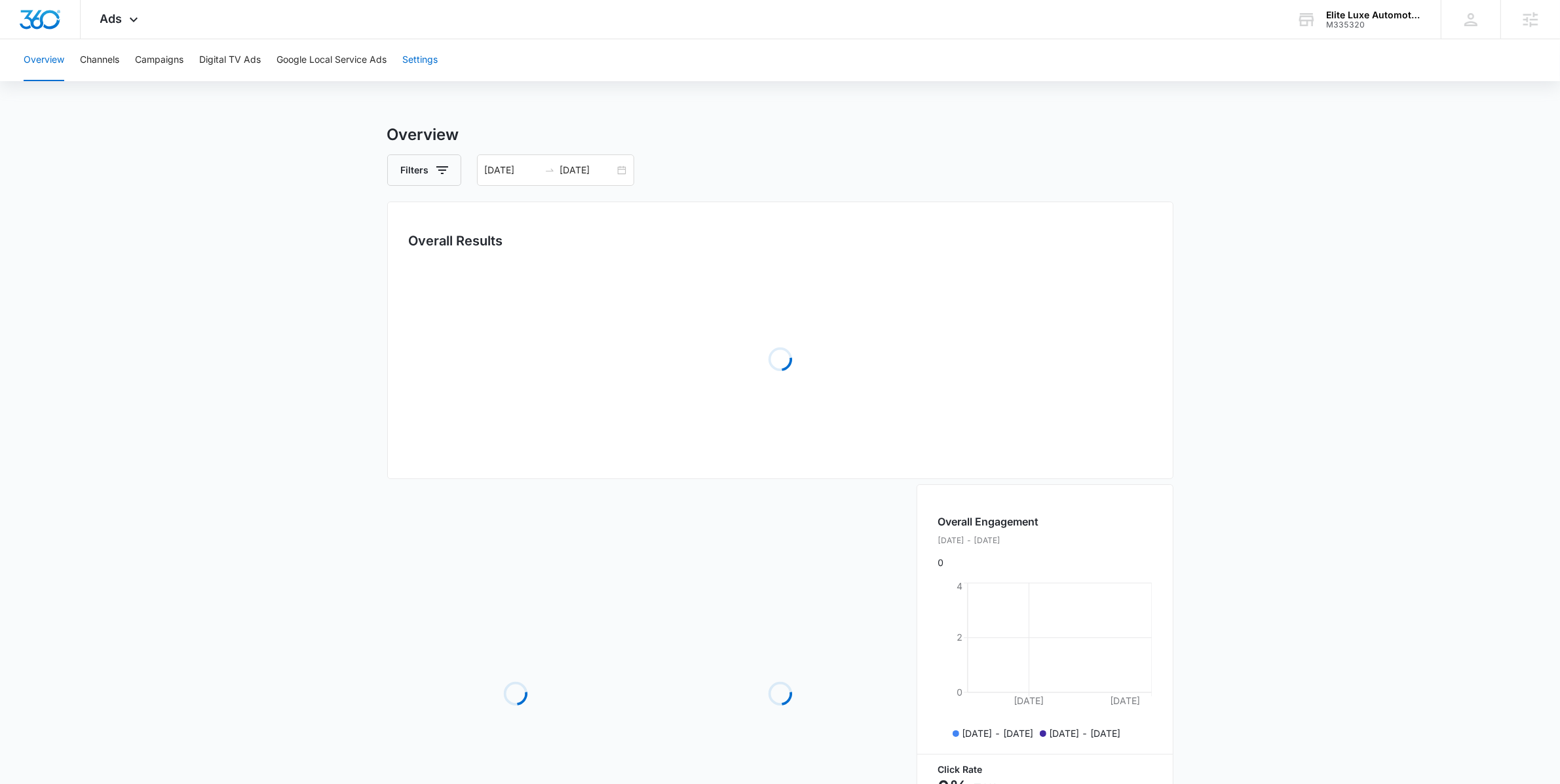
click at [427, 59] on button "Settings" at bounding box center [420, 59] width 36 height 42
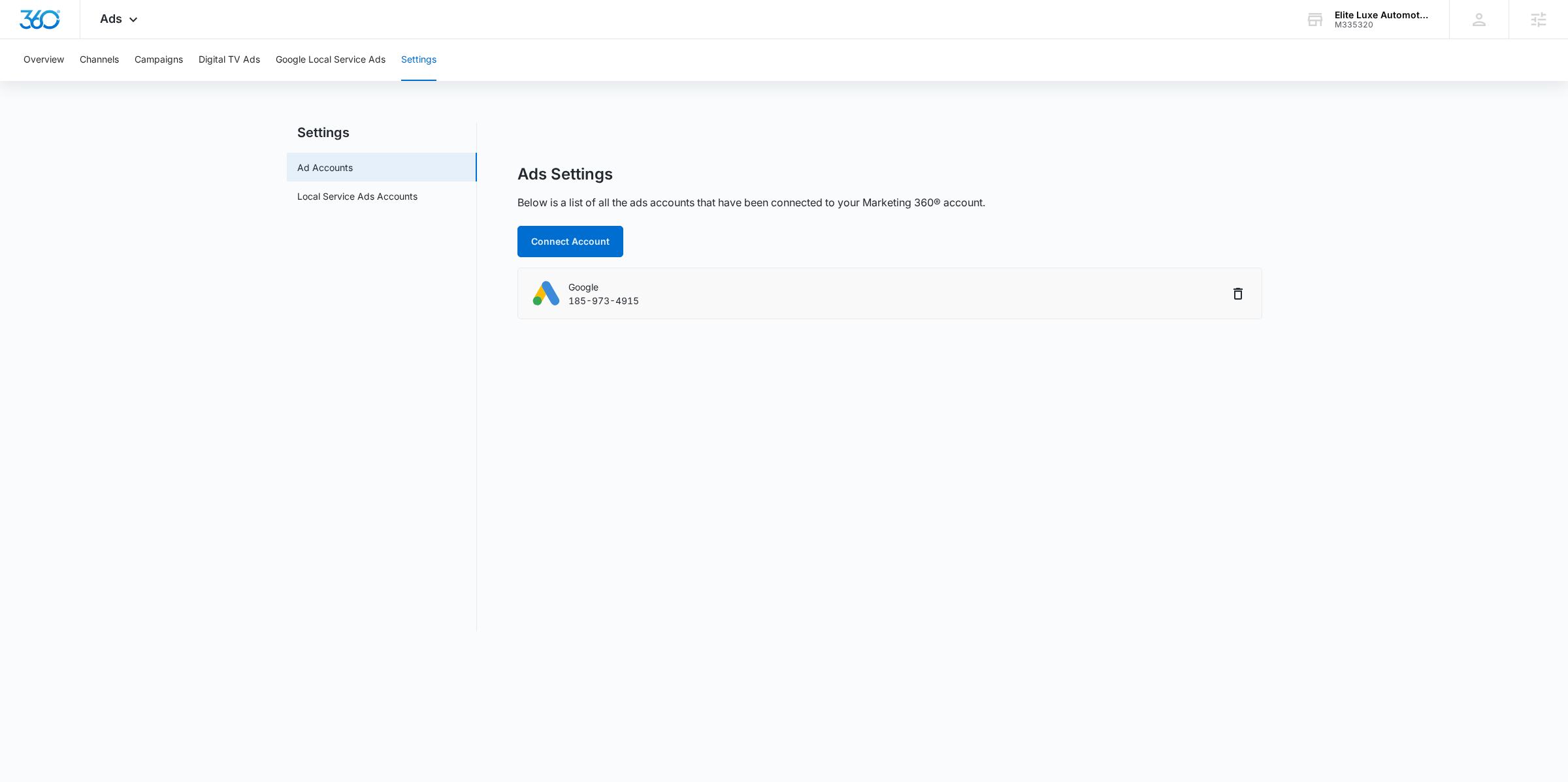
click at [749, 299] on div "Google 185-973-4915" at bounding box center [879, 293] width 697 height 29
click at [615, 292] on p "Google" at bounding box center [604, 286] width 71 height 13
click at [128, 31] on div "Ads Apps Reputation Websites Forms CRM Email Social Shop Payments POS Content A…" at bounding box center [120, 19] width 81 height 39
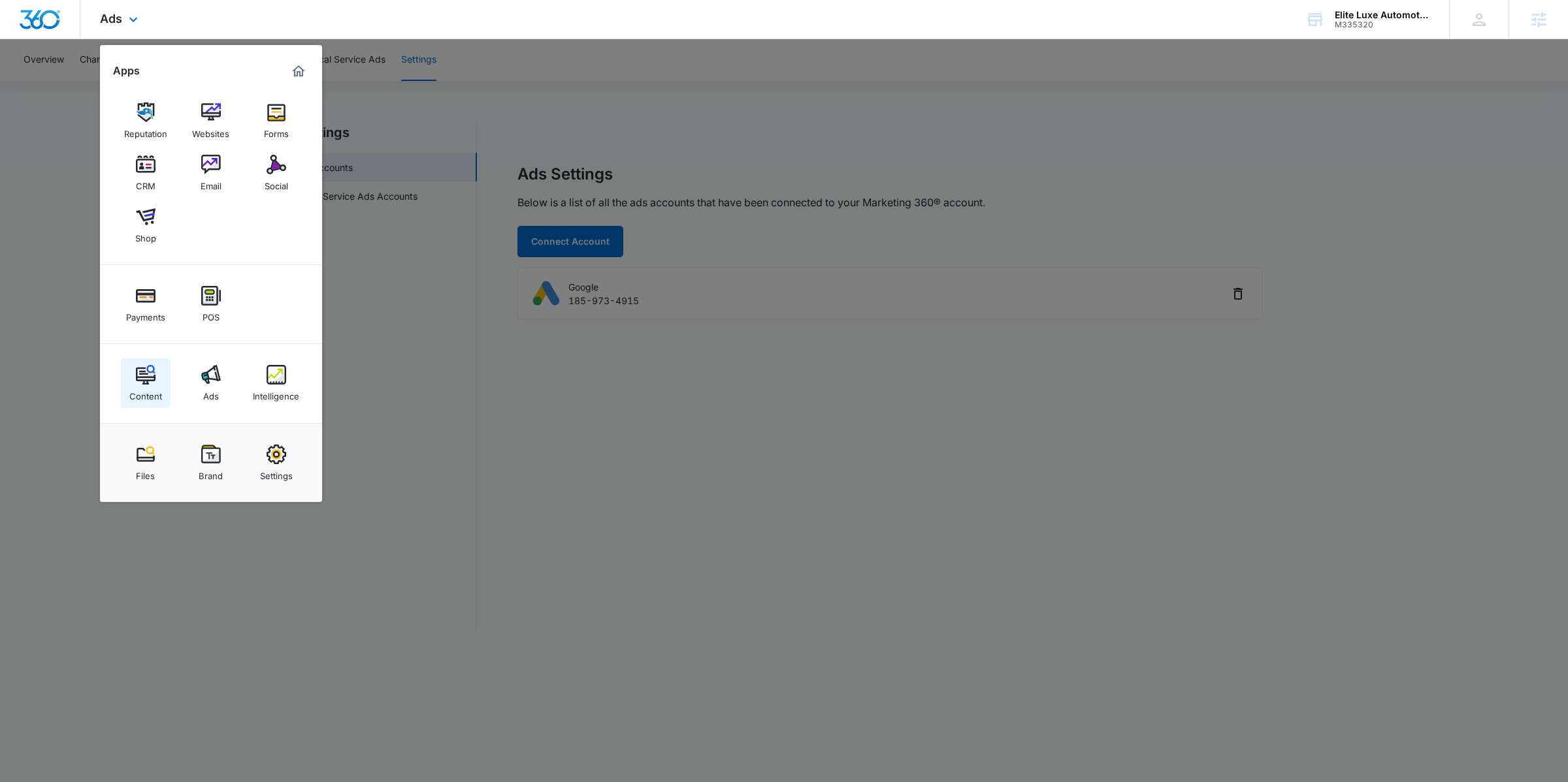
click at [142, 391] on div "Content" at bounding box center [145, 392] width 33 height 17
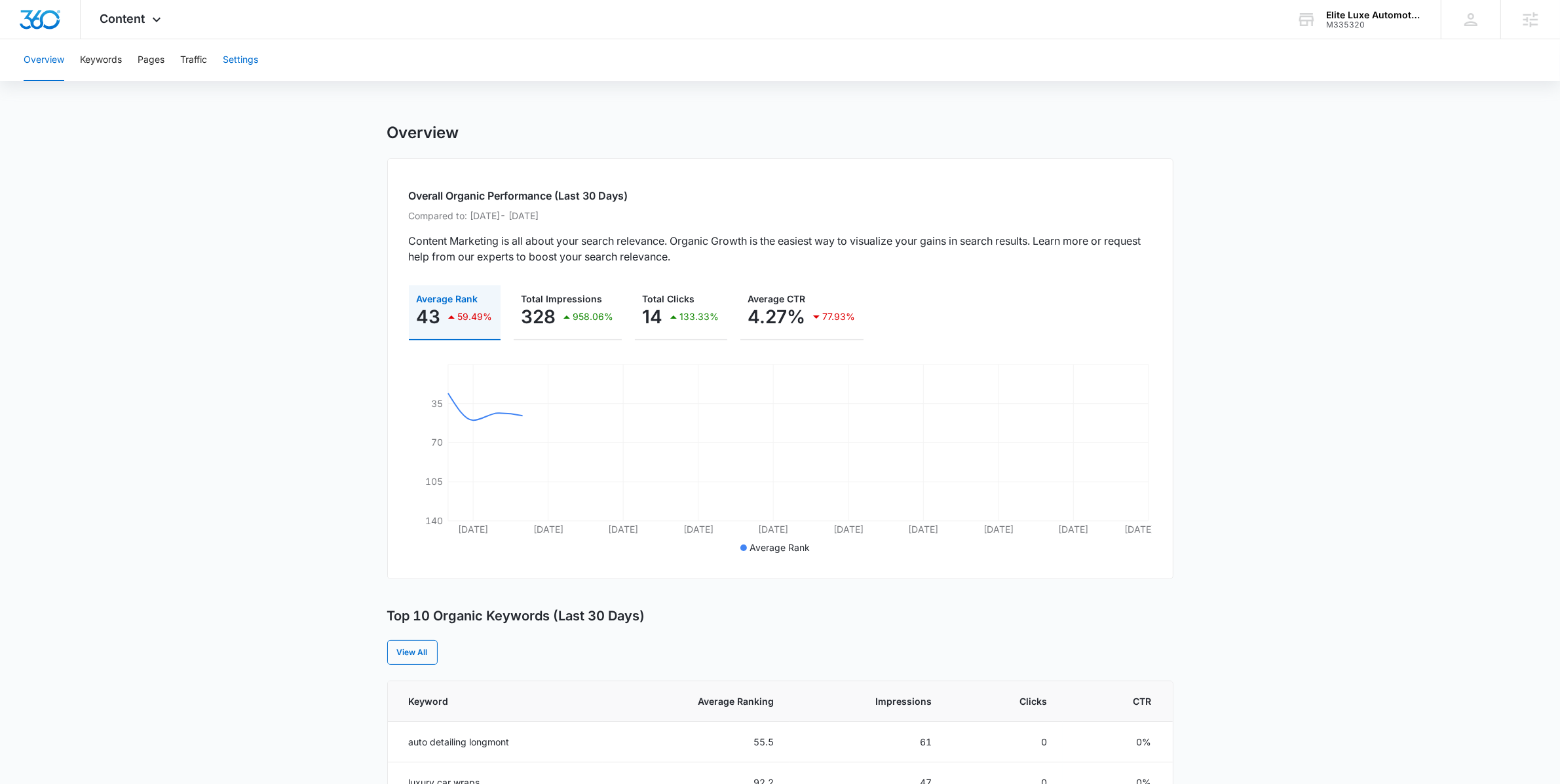
click at [251, 75] on button "Settings" at bounding box center [241, 59] width 36 height 42
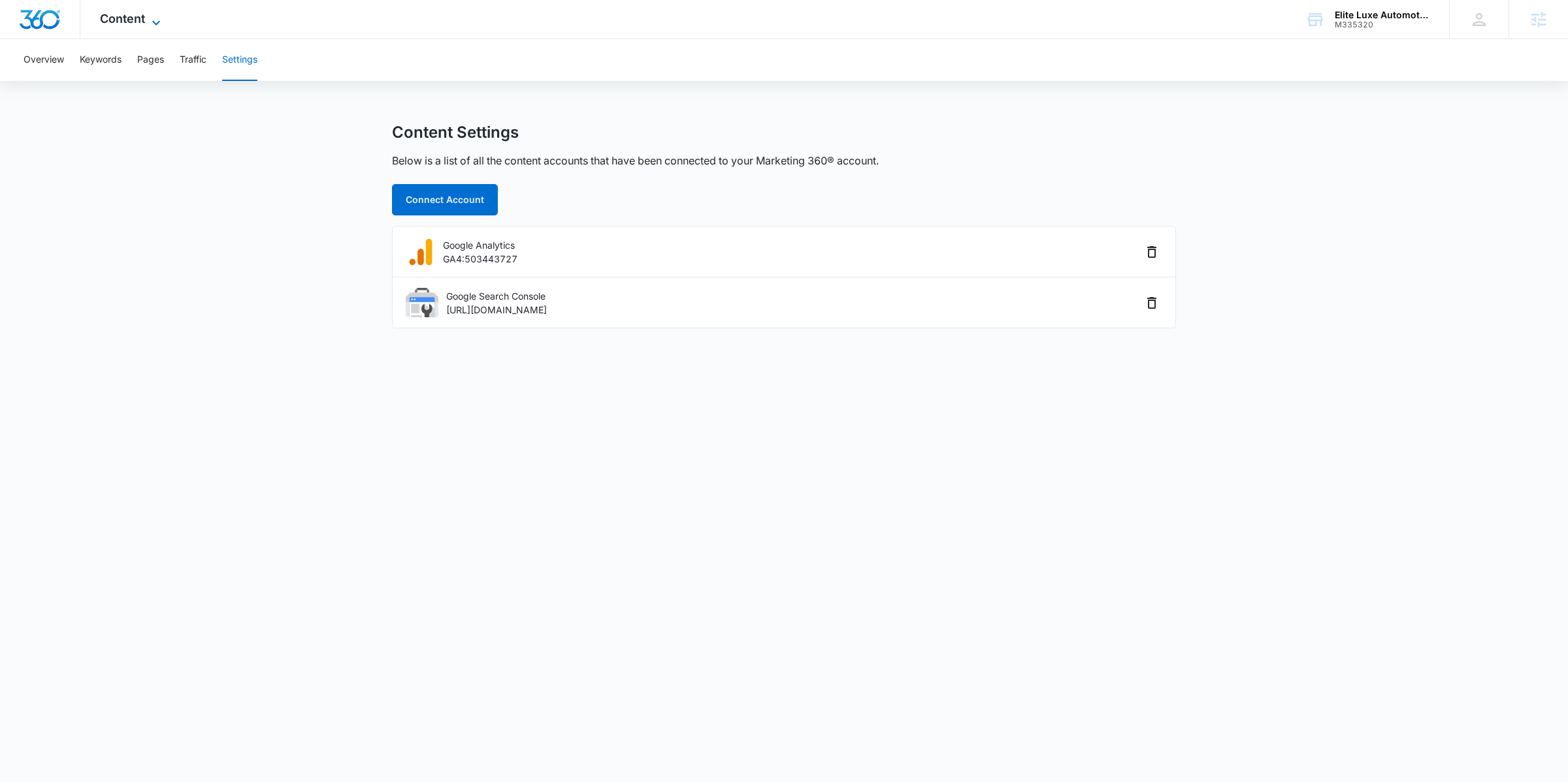
click at [120, 19] on span "Content" at bounding box center [122, 18] width 45 height 13
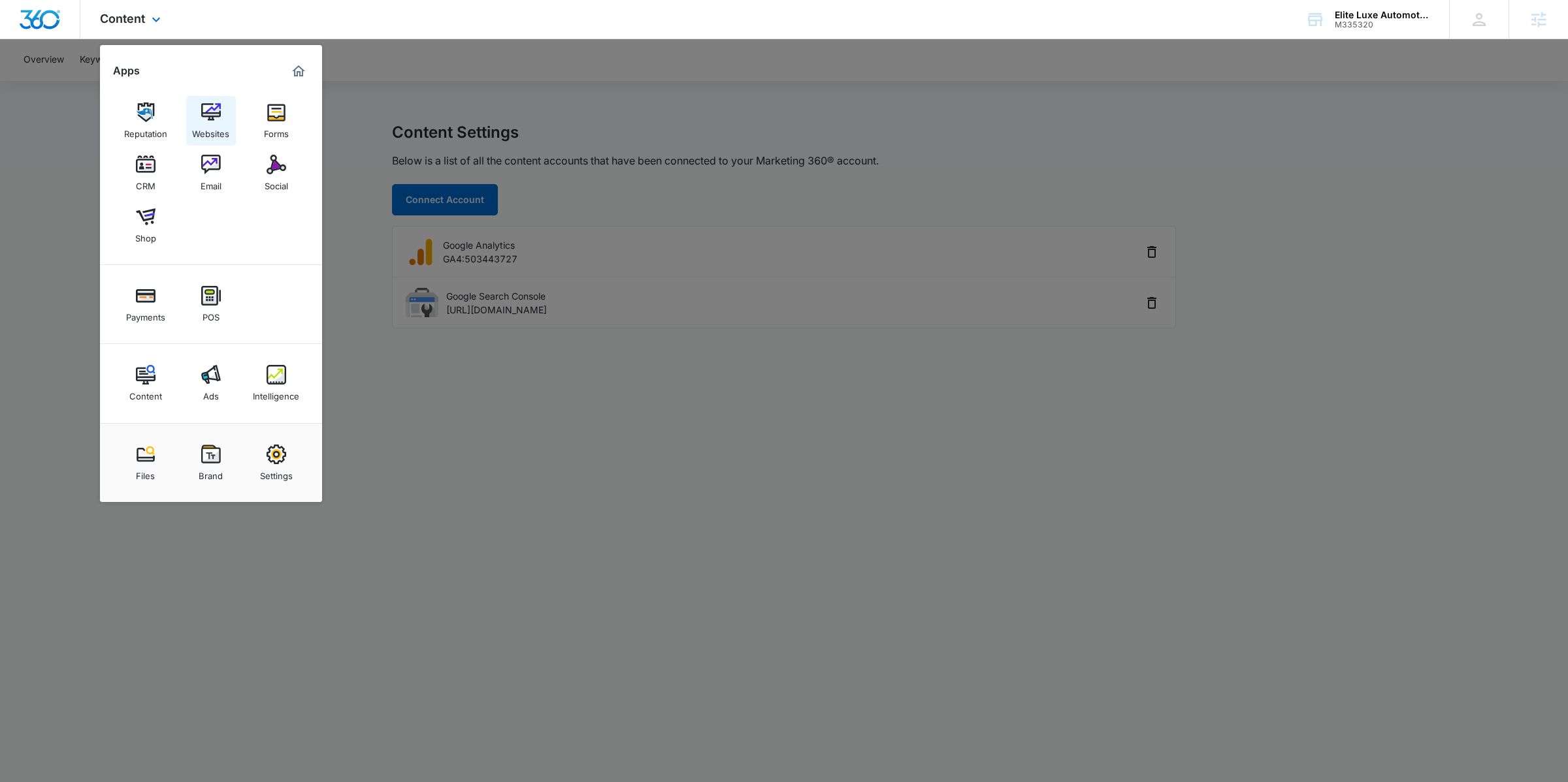
click at [195, 105] on link "Websites" at bounding box center [211, 120] width 50 height 50
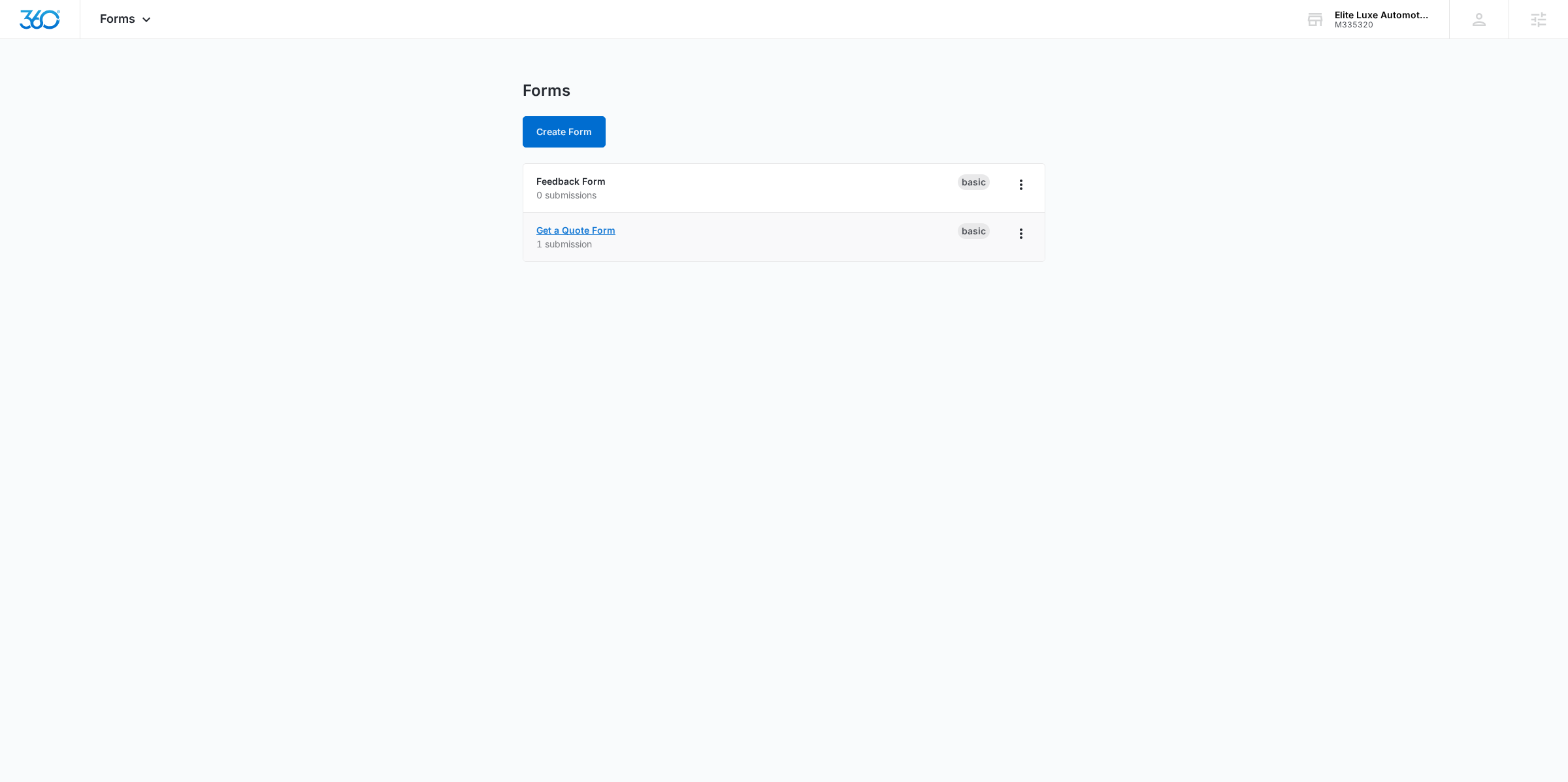
click at [580, 226] on link "Get a Quote Form" at bounding box center [575, 230] width 79 height 12
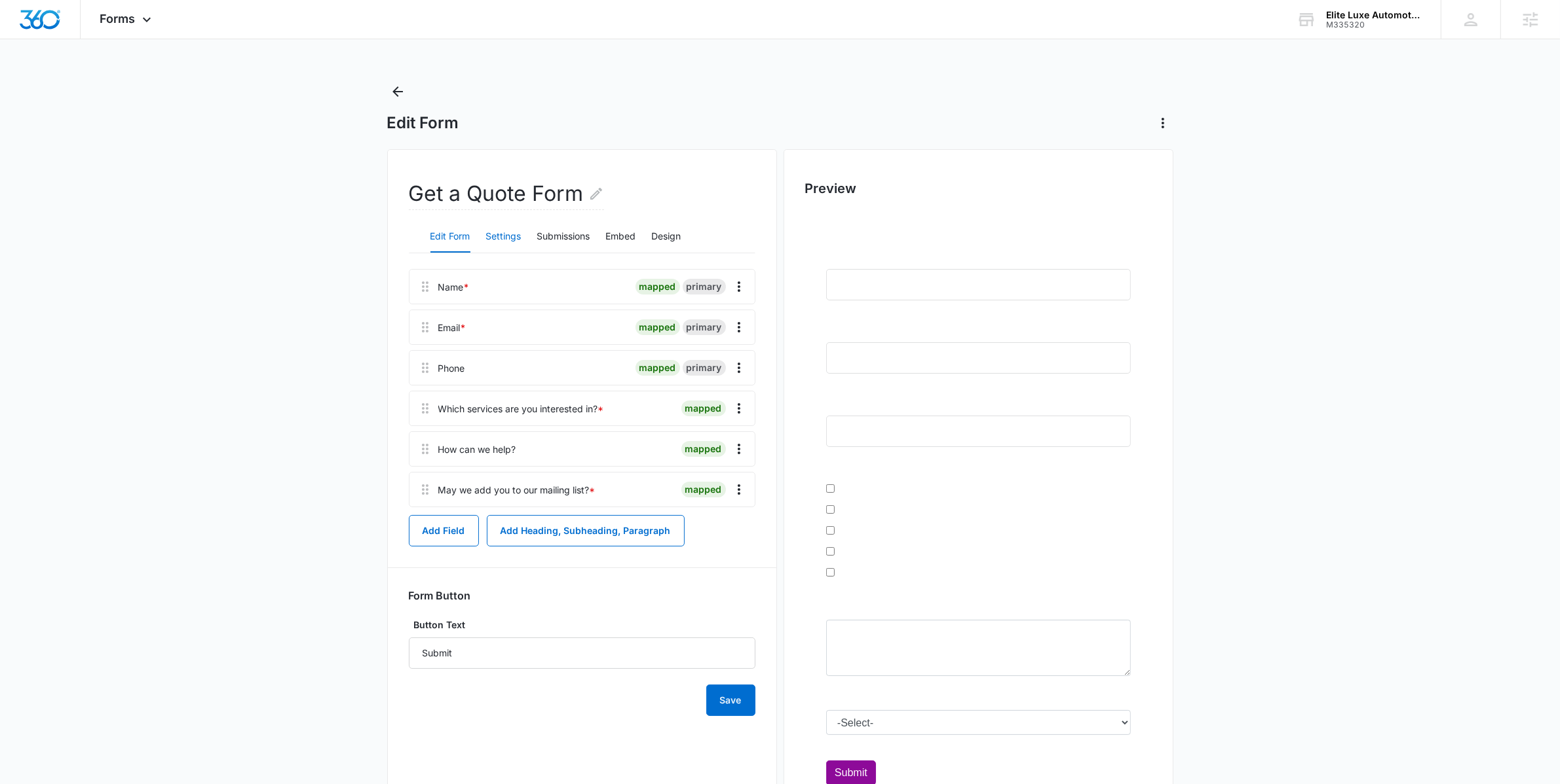
click at [497, 238] on button "Settings" at bounding box center [504, 236] width 36 height 31
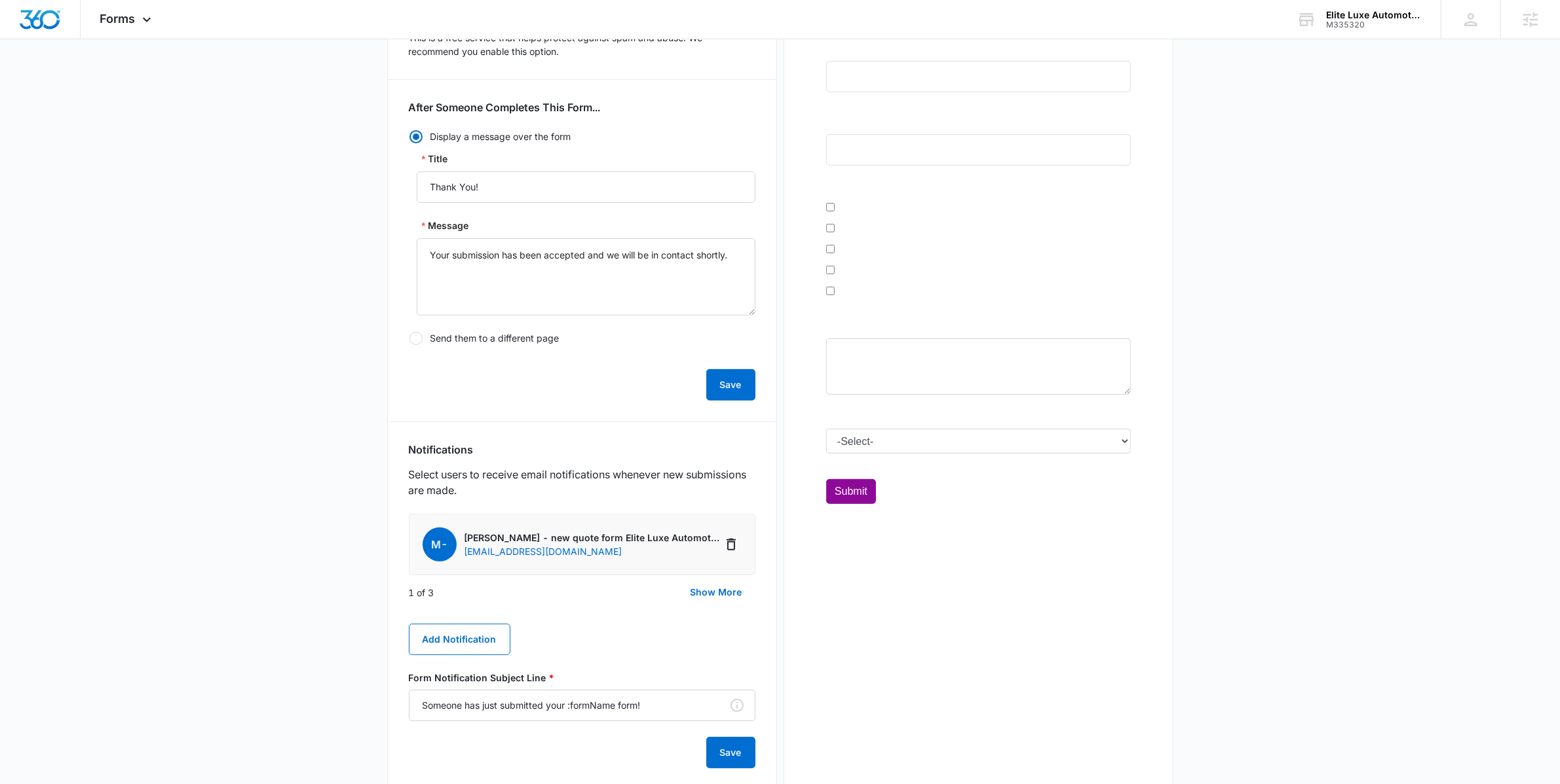
scroll to position [293, 0]
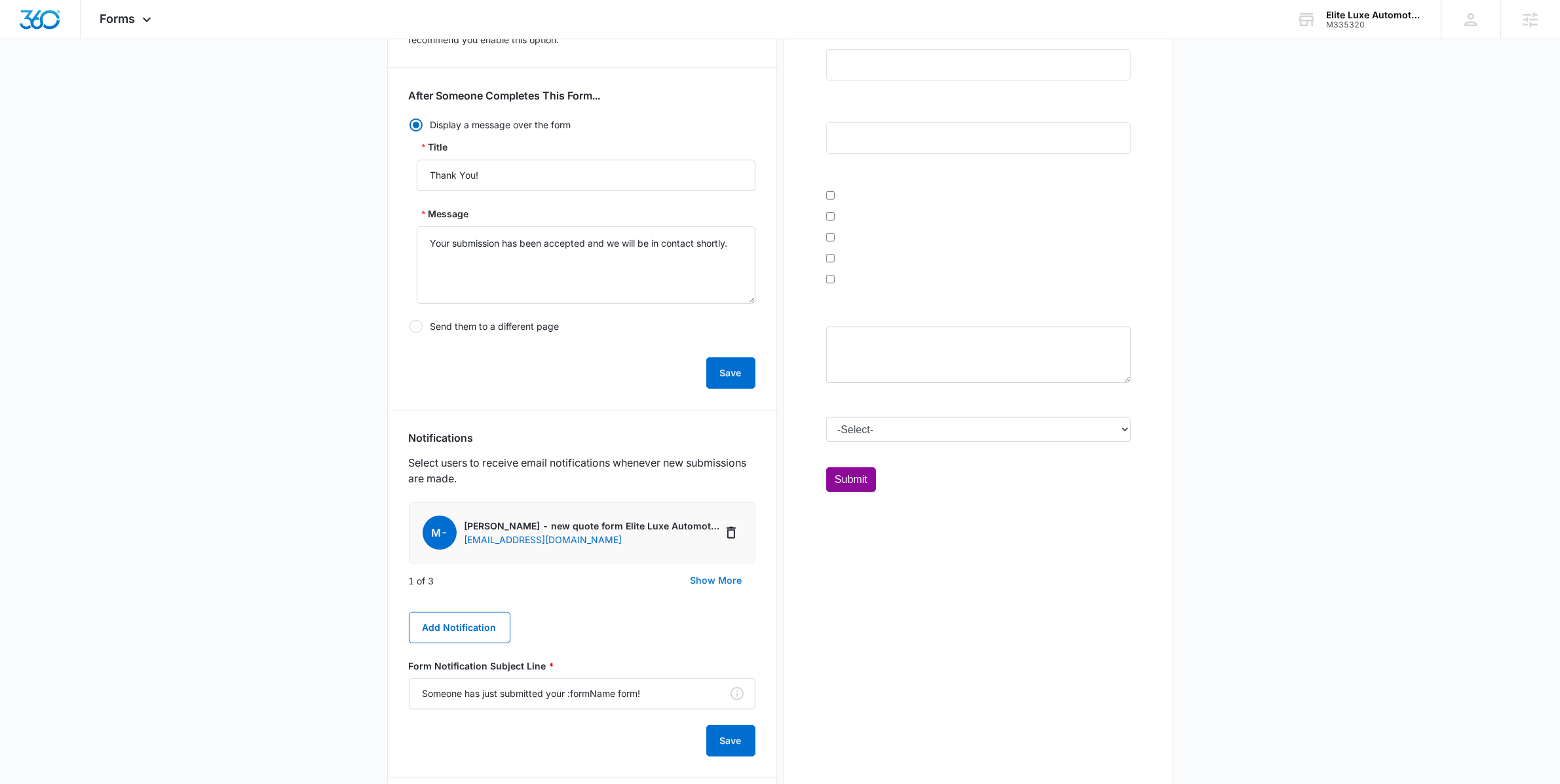
click at [720, 581] on button "Show More" at bounding box center [716, 580] width 78 height 31
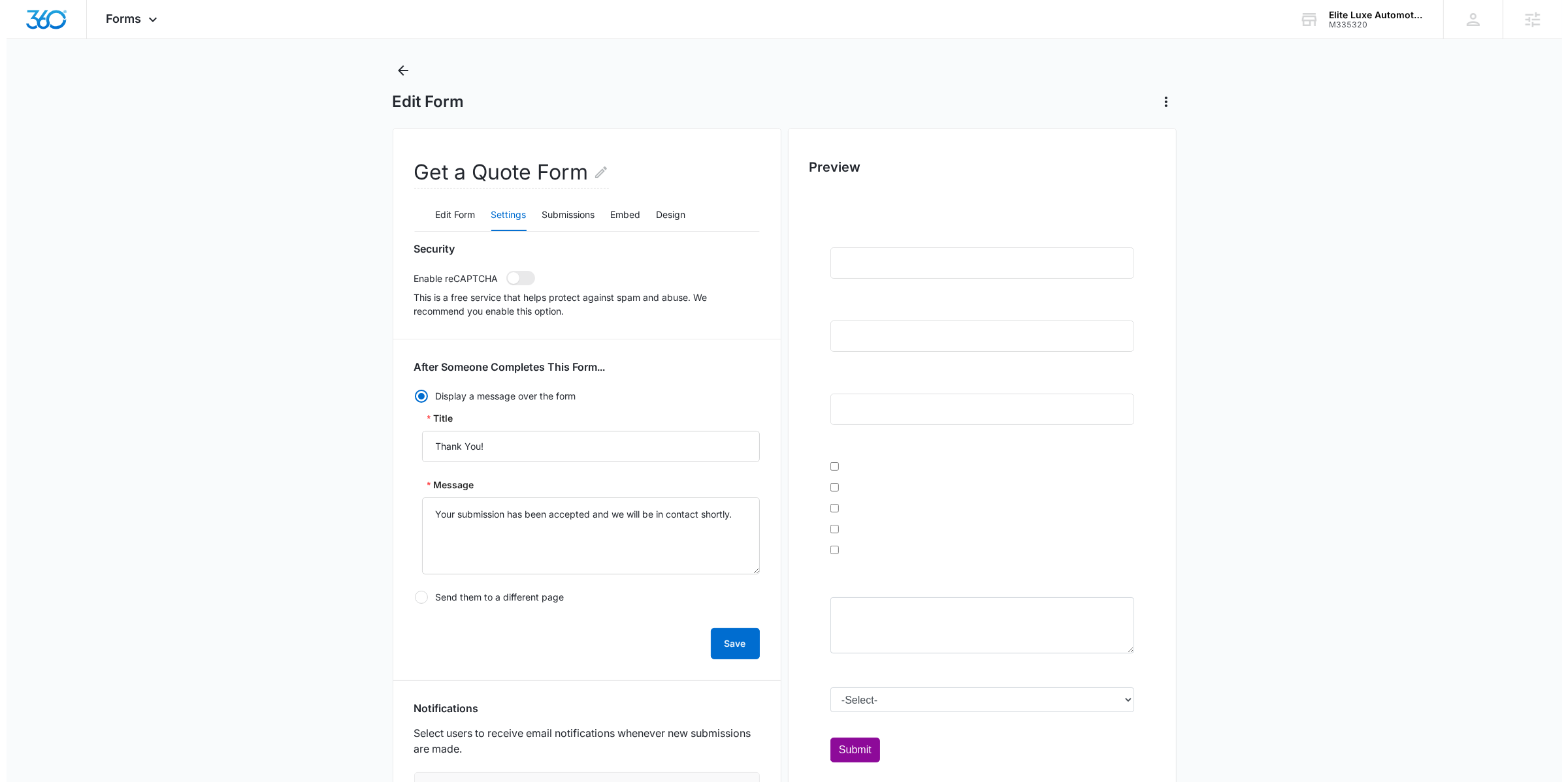
scroll to position [0, 0]
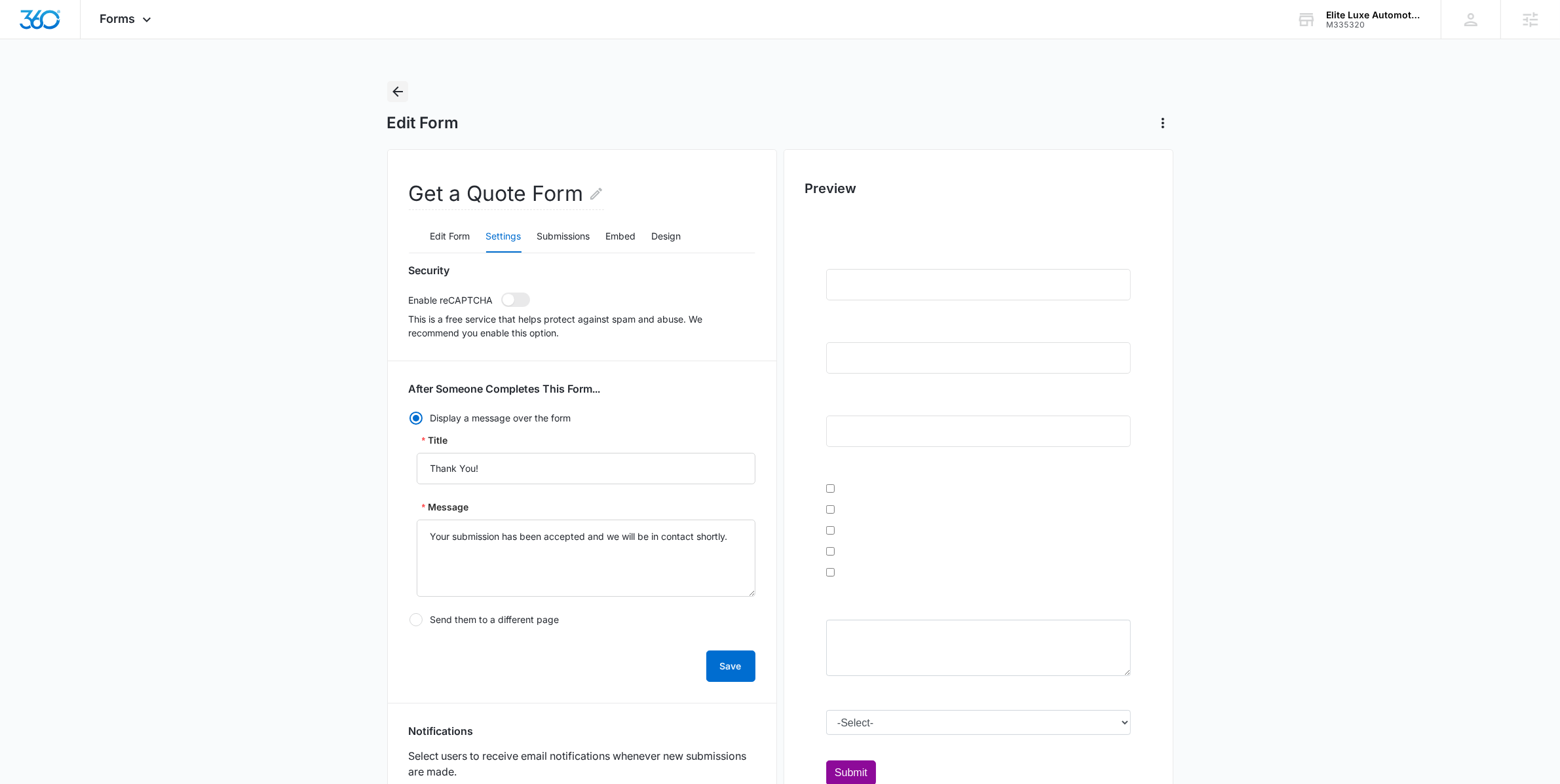
click at [401, 95] on icon "Back" at bounding box center [398, 91] width 16 height 16
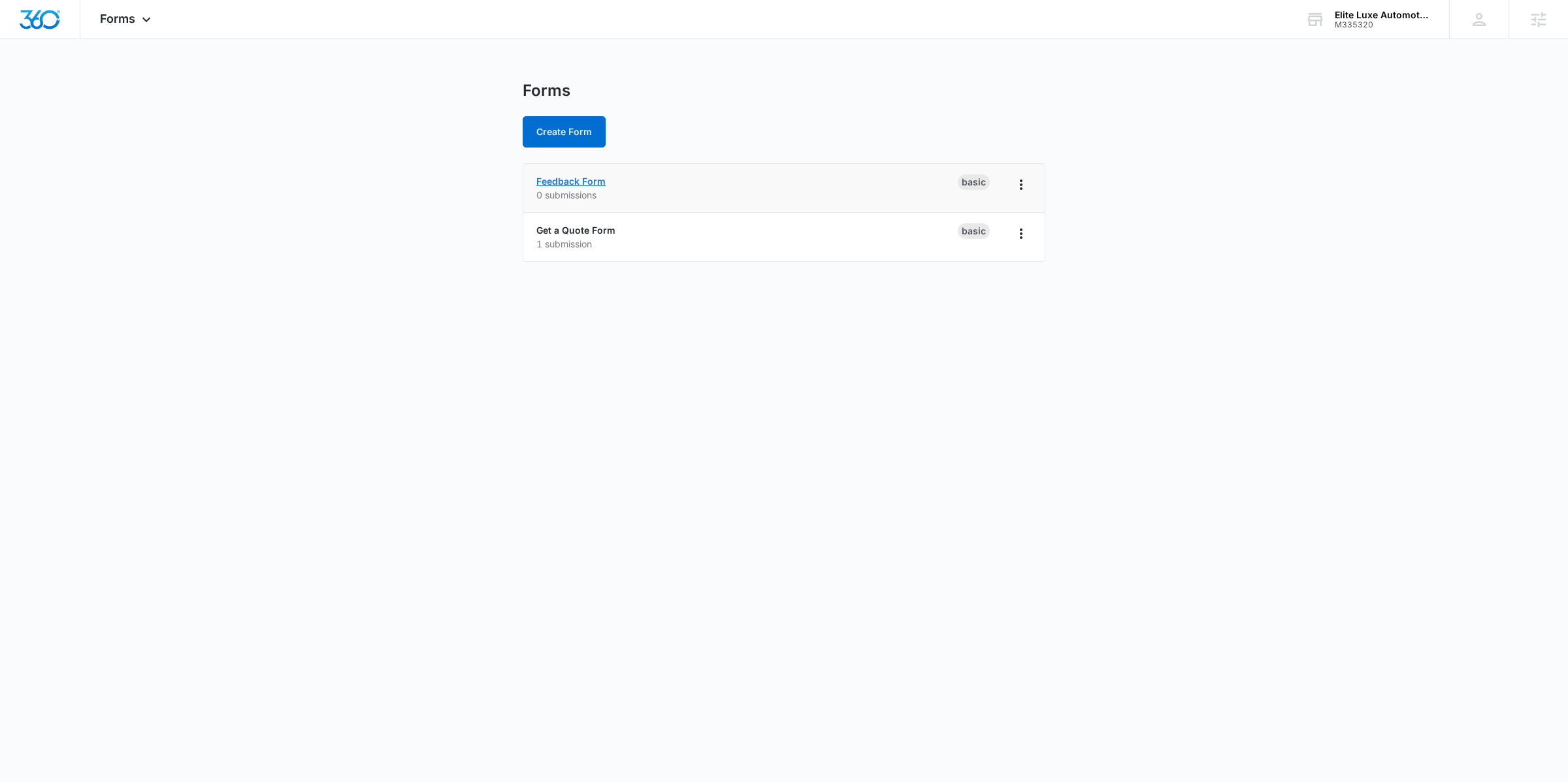
click at [560, 181] on link "Feedback Form" at bounding box center [571, 181] width 69 height 12
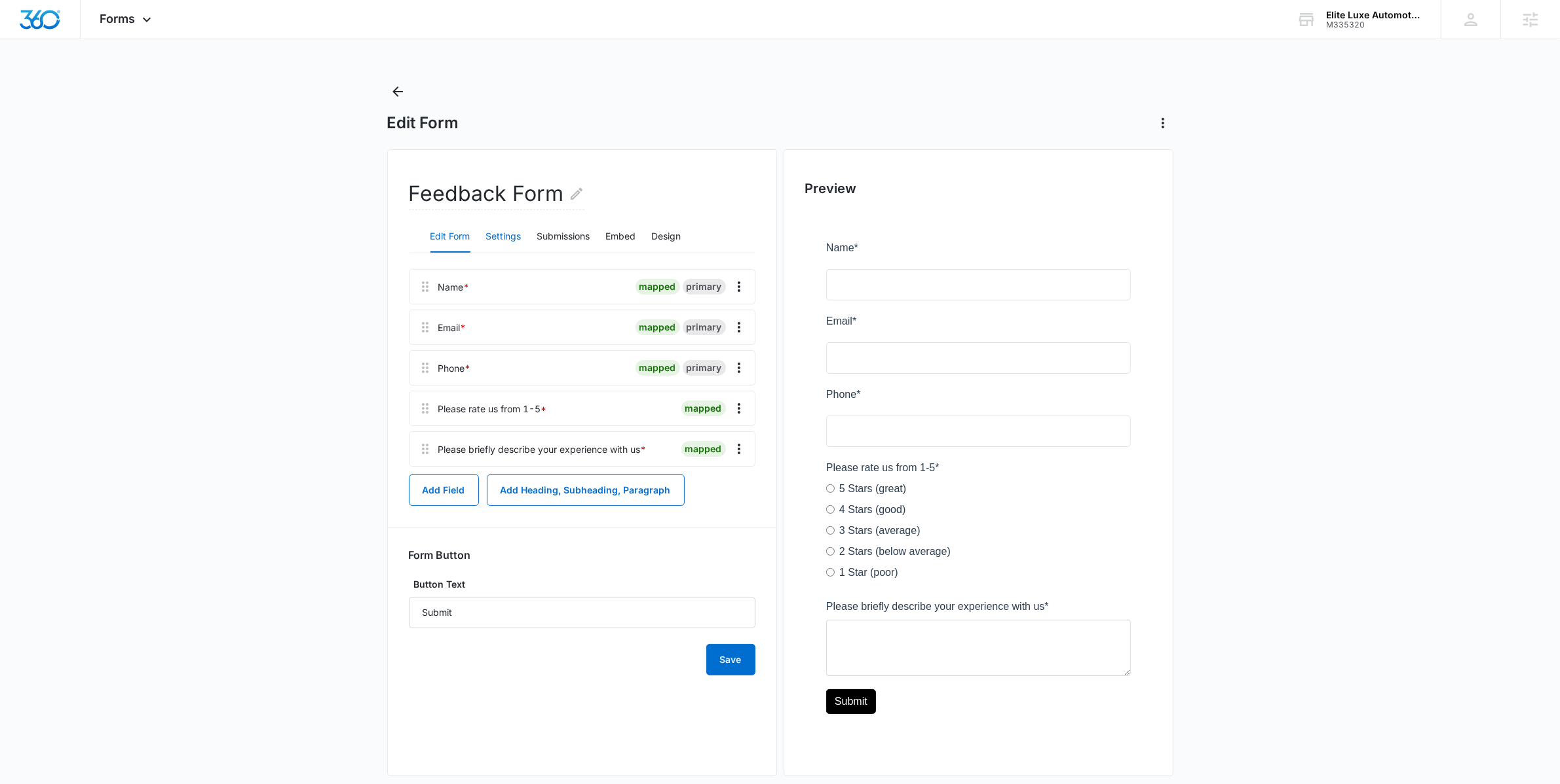
click at [510, 231] on button "Settings" at bounding box center [504, 236] width 36 height 31
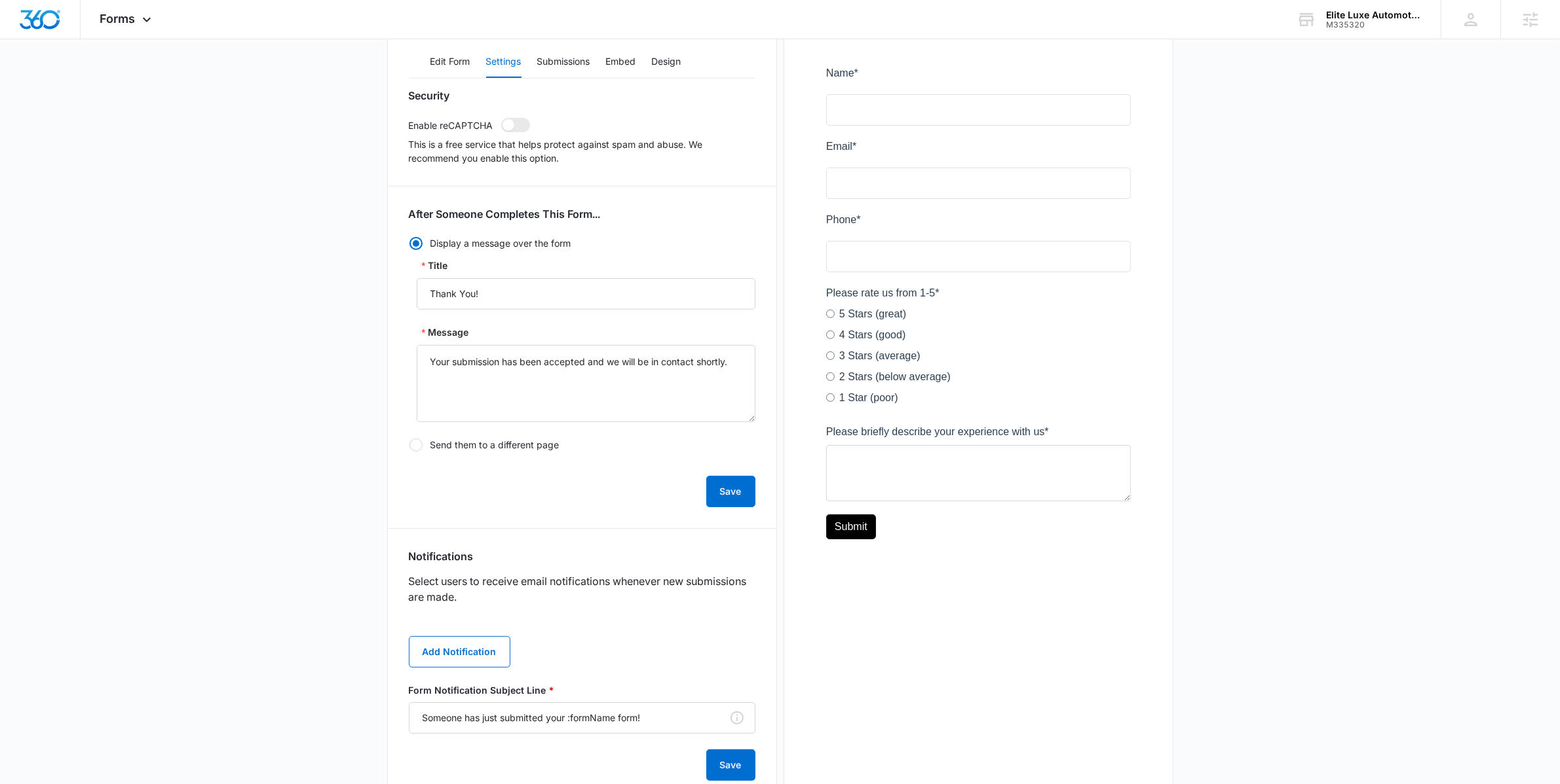
scroll to position [176, 0]
click at [451, 645] on button "Add Notification" at bounding box center [459, 651] width 101 height 31
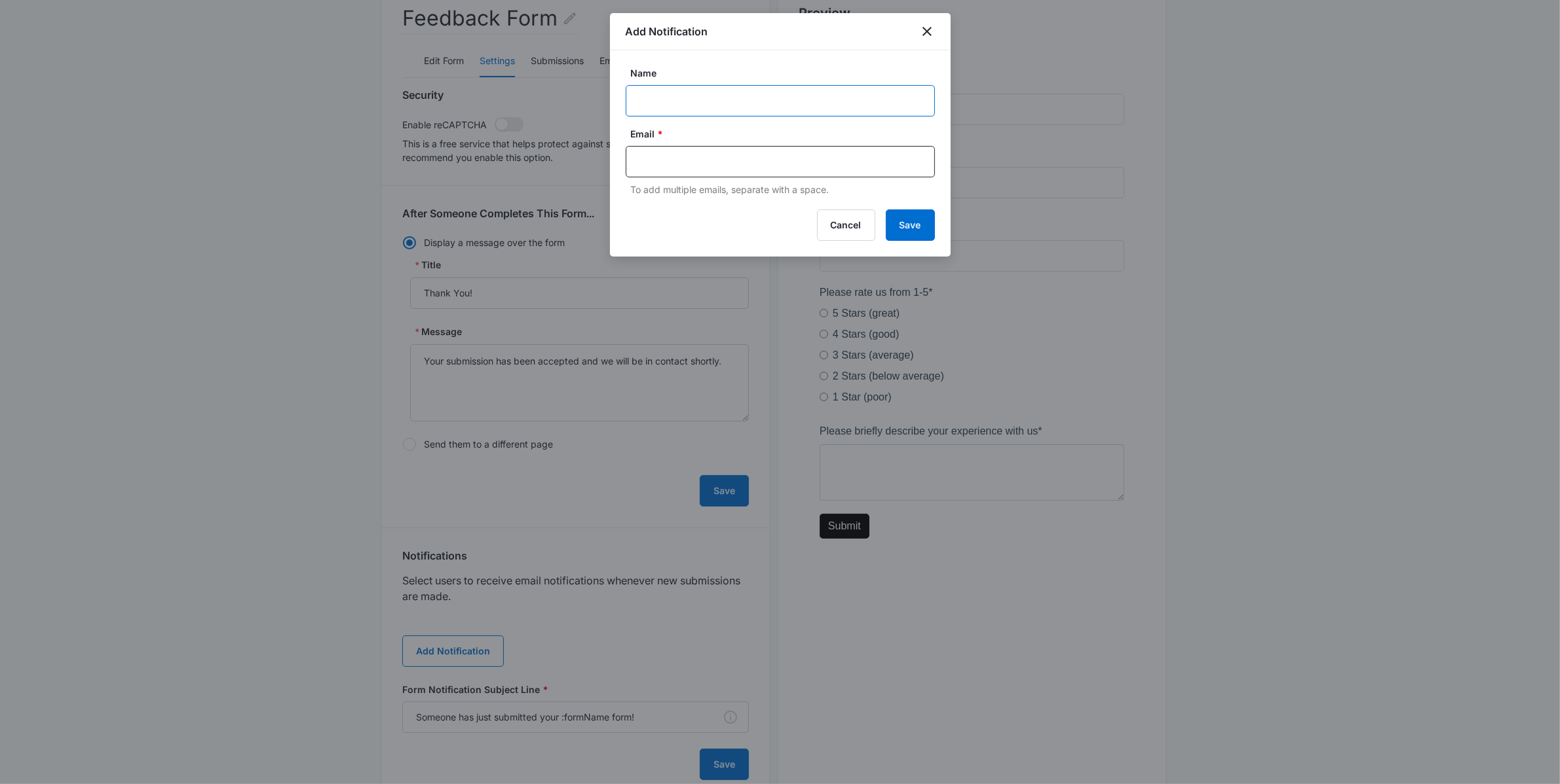
click at [667, 99] on input "Name" at bounding box center [780, 100] width 309 height 31
type input "Feedback Form Notification"
click at [737, 164] on input "text" at bounding box center [782, 162] width 284 height 20
paste input "[EMAIL_ADDRESS][DOMAIN_NAME]"
type input "[EMAIL_ADDRESS][DOMAIN_NAME]"
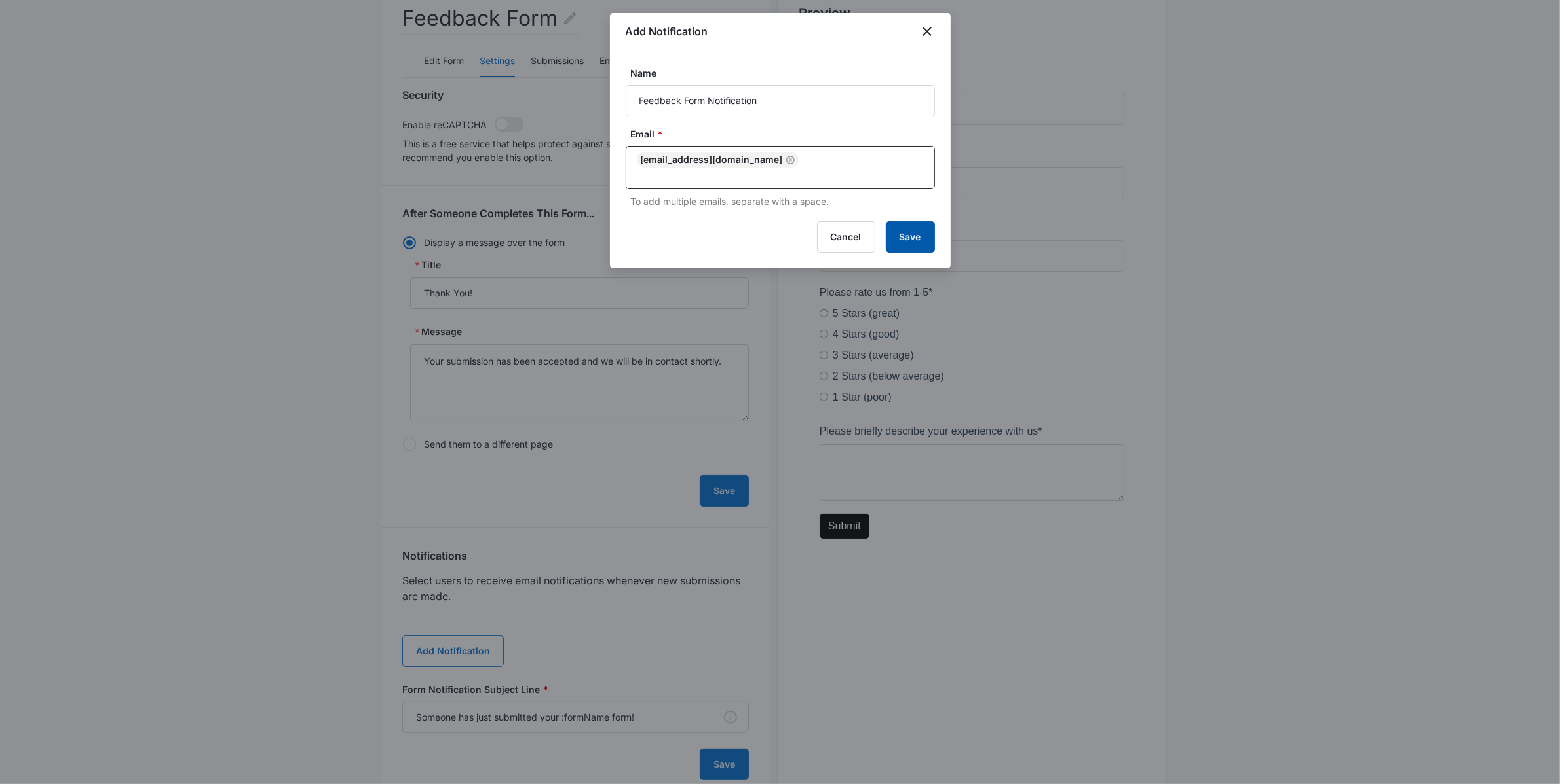
click at [899, 225] on button "Save" at bounding box center [910, 236] width 49 height 31
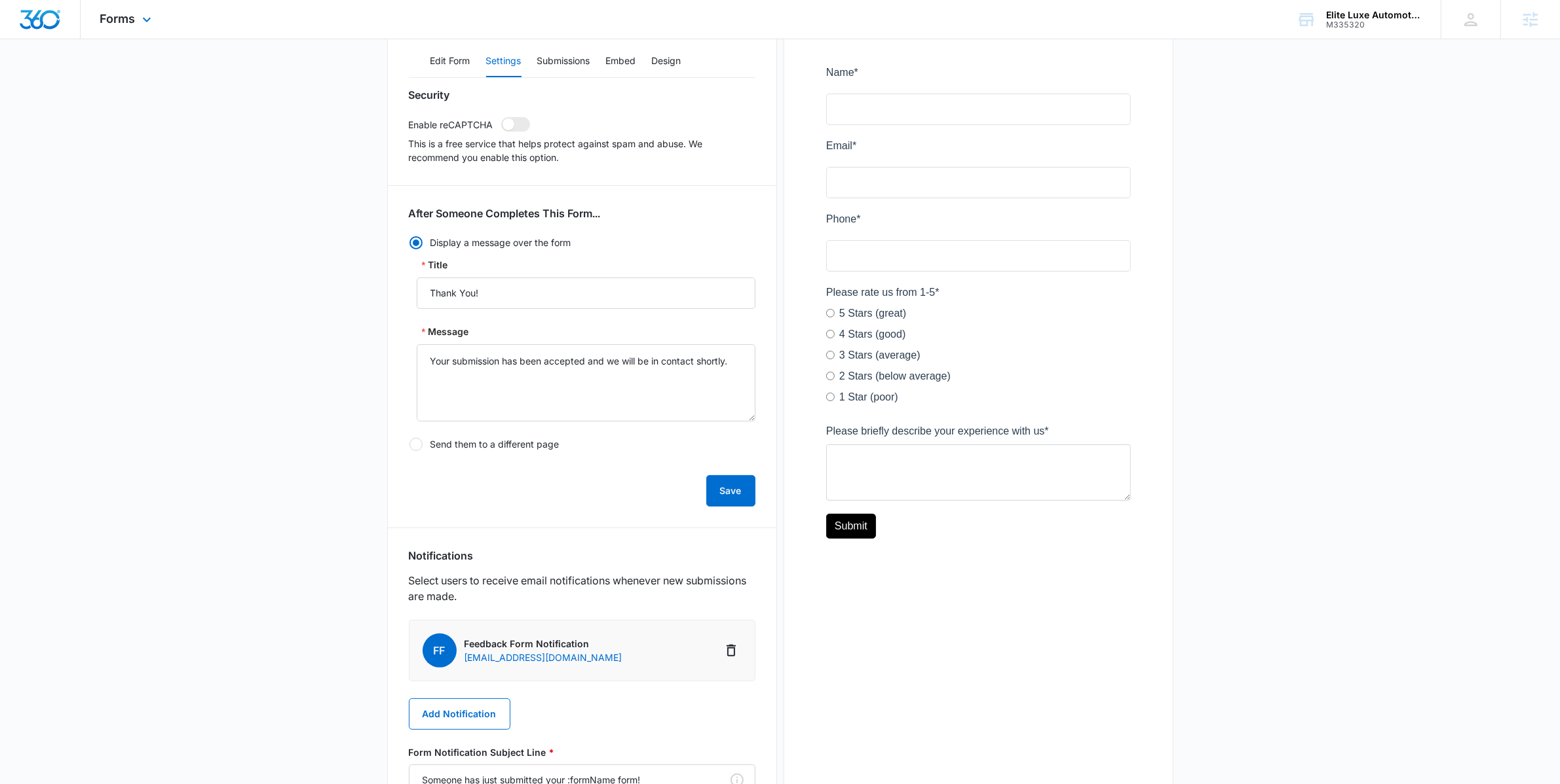
click at [155, 30] on div "Forms Apps Reputation Websites Forms CRM Email Social Shop Payments POS Content…" at bounding box center [127, 20] width 93 height 39
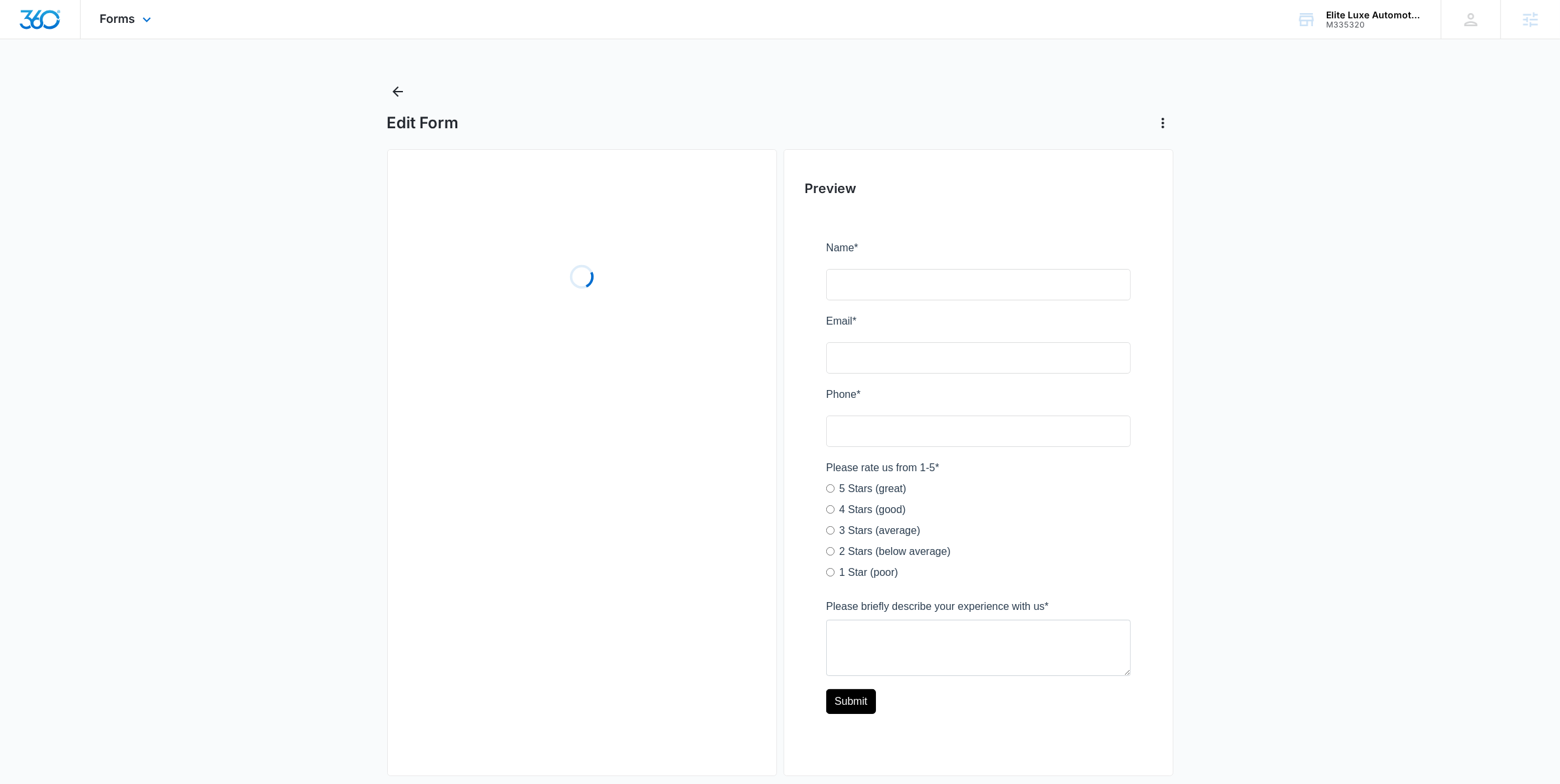
click at [136, 33] on div "Forms Apps Reputation Websites Forms CRM Email Social Shop Payments POS Content…" at bounding box center [127, 20] width 93 height 39
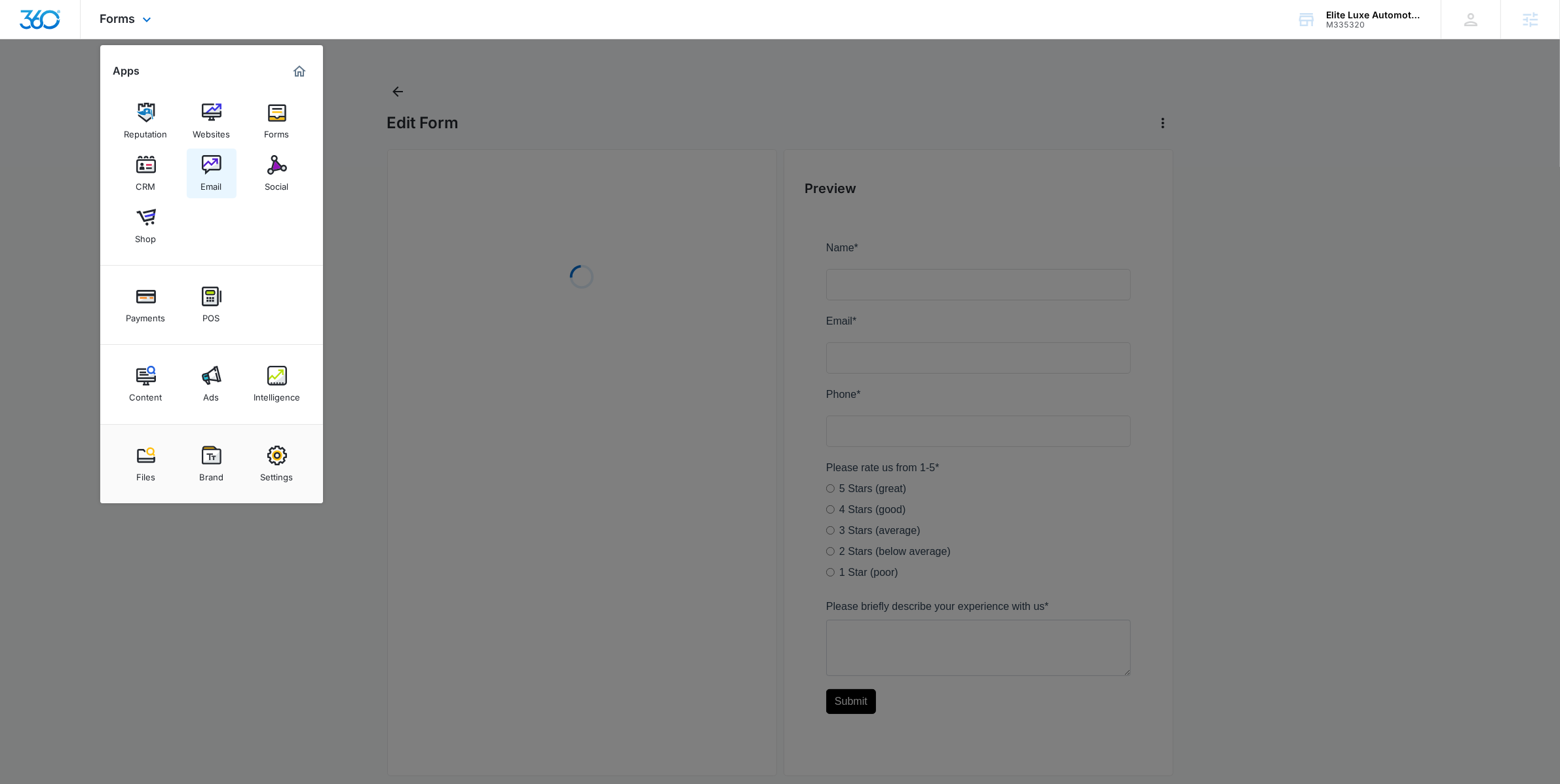
click at [228, 175] on link "Email" at bounding box center [211, 173] width 50 height 50
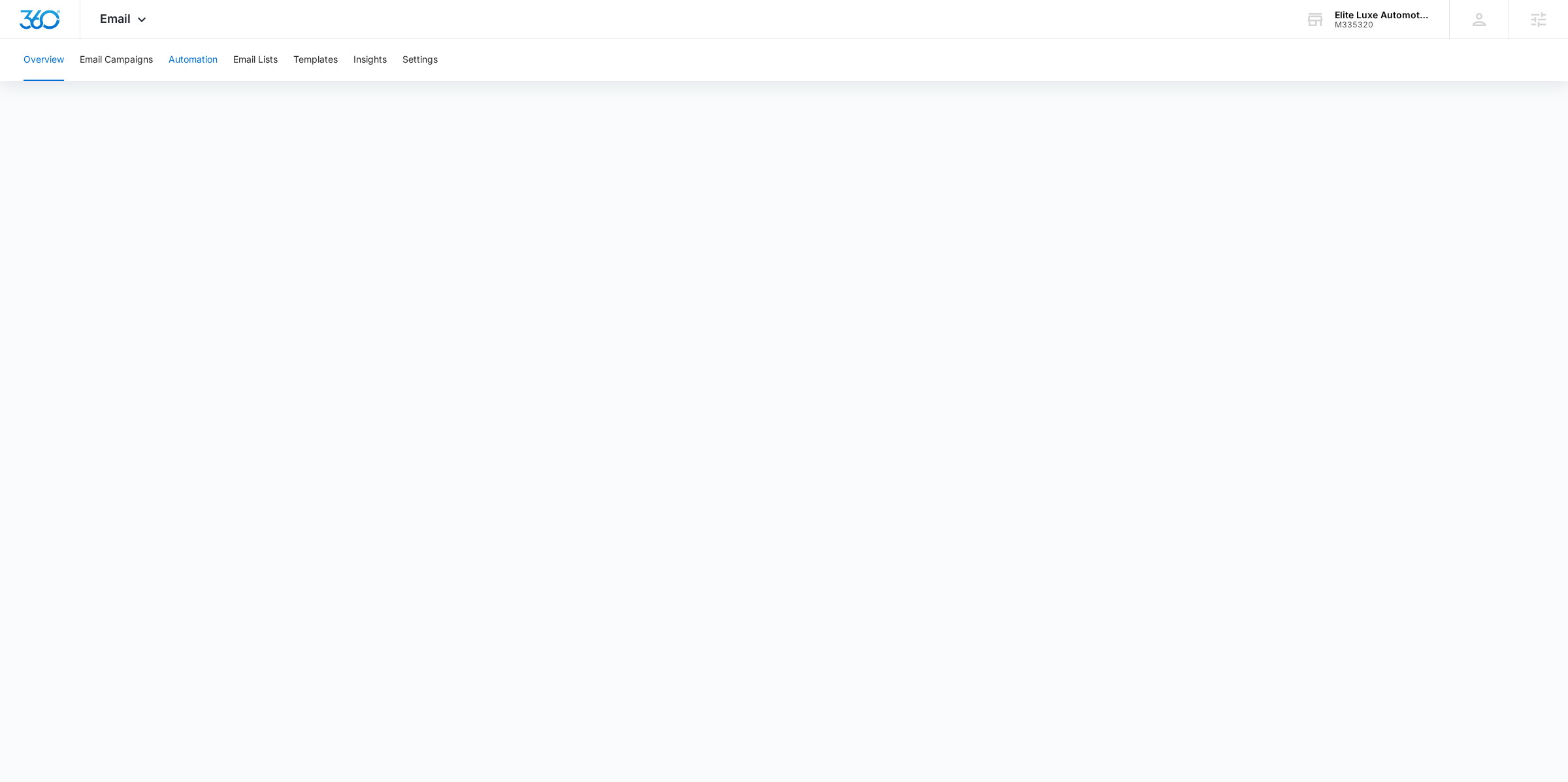
click at [198, 66] on button "Automation" at bounding box center [192, 59] width 49 height 42
click at [329, 59] on button "Templates" at bounding box center [315, 59] width 44 height 42
click at [188, 64] on button "Automation" at bounding box center [192, 59] width 49 height 42
click at [428, 66] on button "Settings" at bounding box center [420, 59] width 35 height 42
